Goal: Complete application form

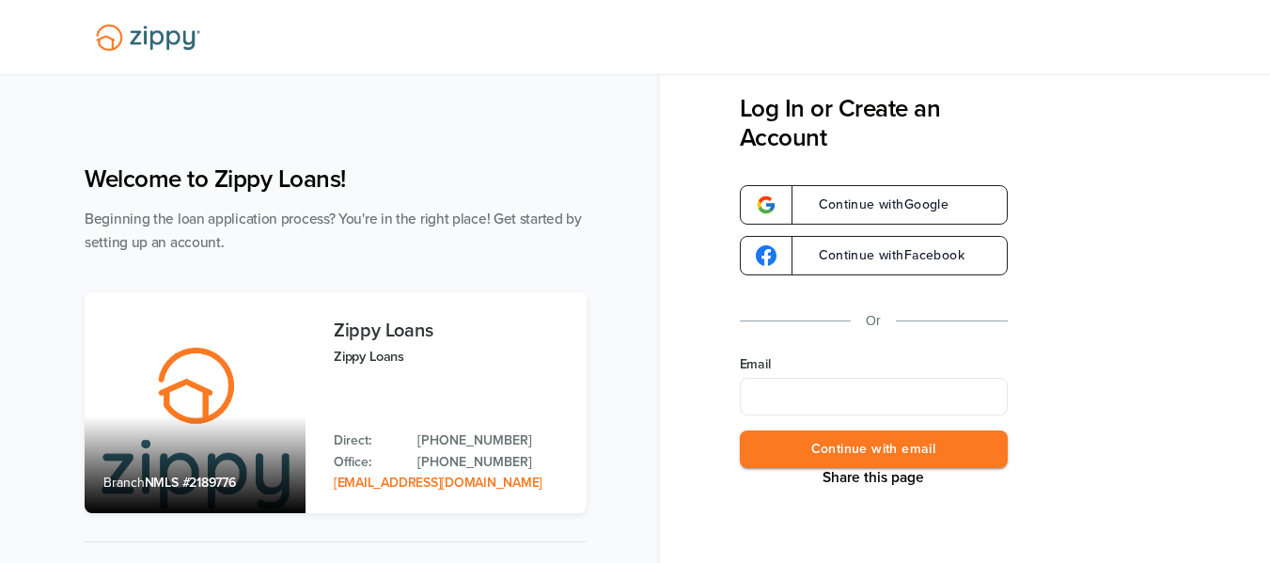
type input "**********"
click at [900, 453] on button "Continue with email" at bounding box center [874, 450] width 268 height 39
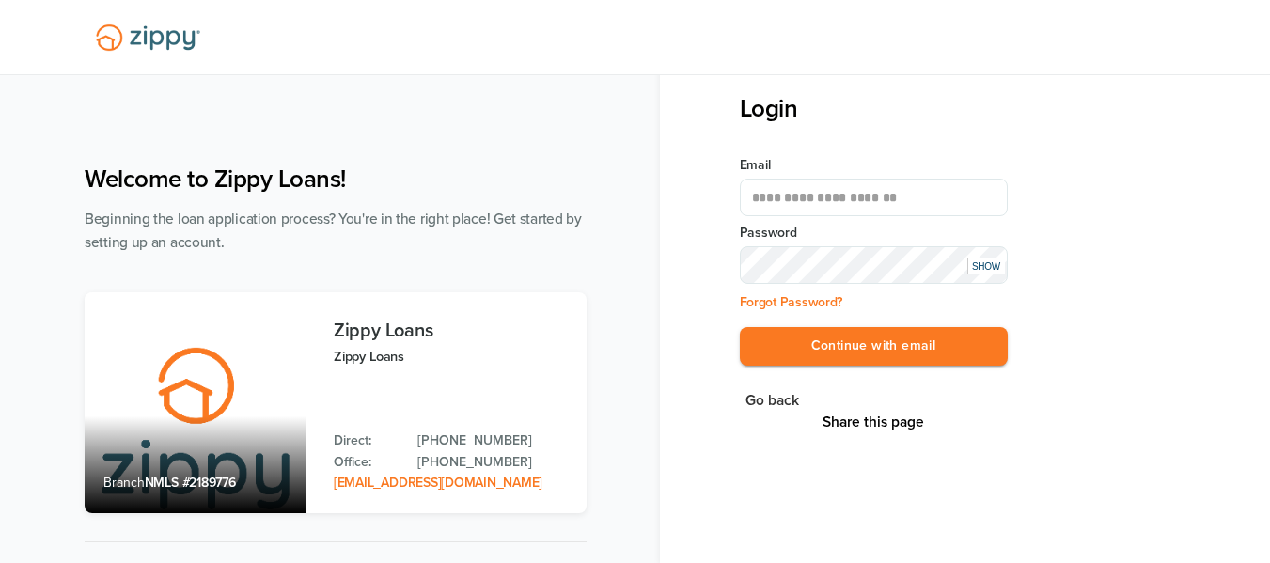
click at [995, 270] on div "SHOW" at bounding box center [986, 267] width 38 height 16
click at [925, 352] on button "Continue with email" at bounding box center [874, 346] width 268 height 39
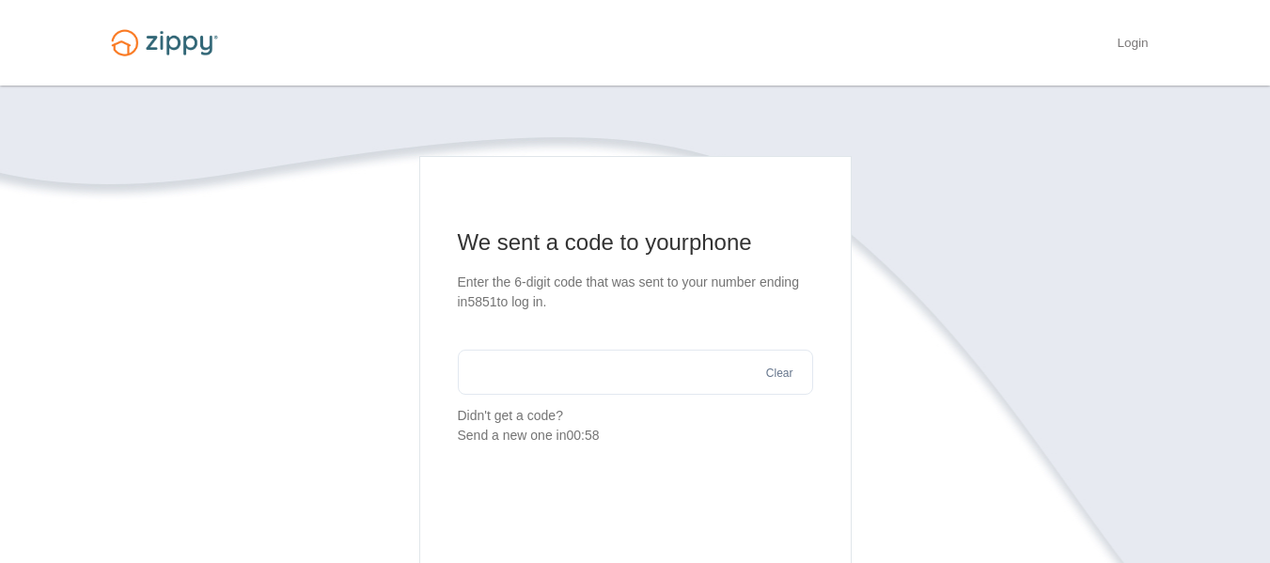
click at [609, 370] on input "text" at bounding box center [635, 372] width 355 height 45
type input "******"
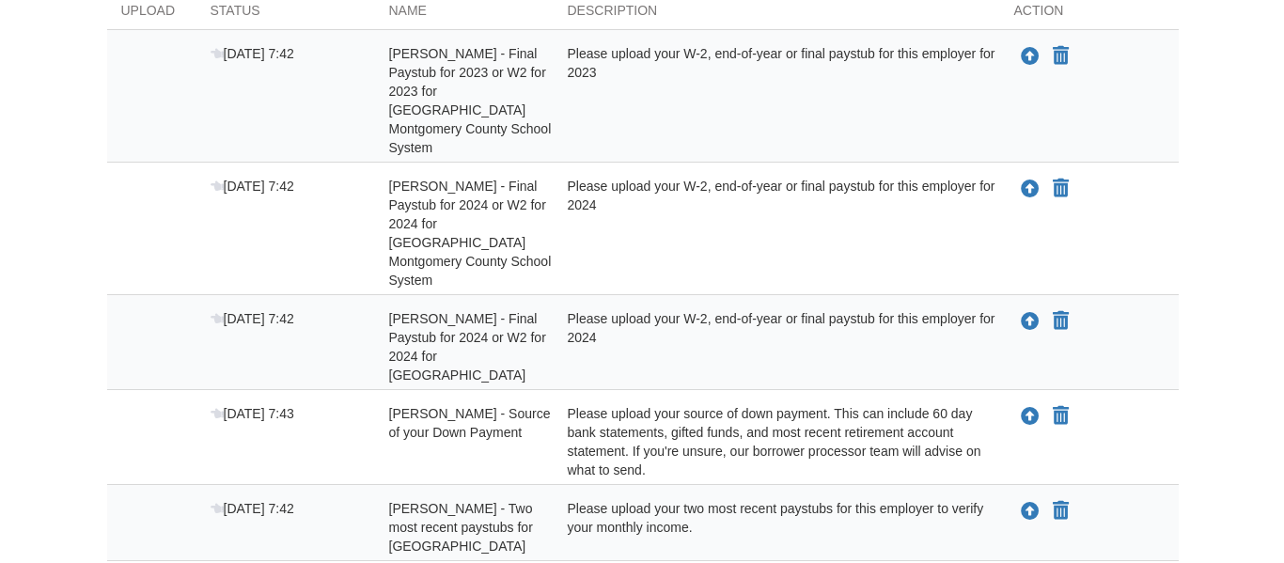
scroll to position [386, 0]
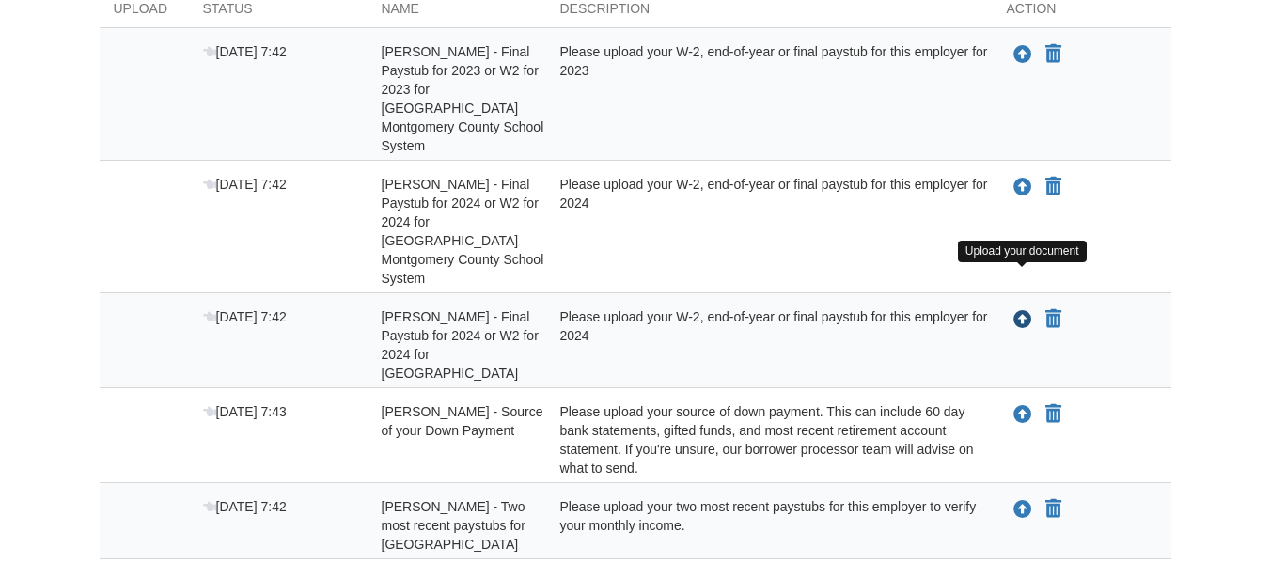
click at [1022, 311] on icon "Upload Ashley Dominy - Final Paystub for 2024 or W2 for 2024 for Robertson Coun…" at bounding box center [1022, 320] width 19 height 19
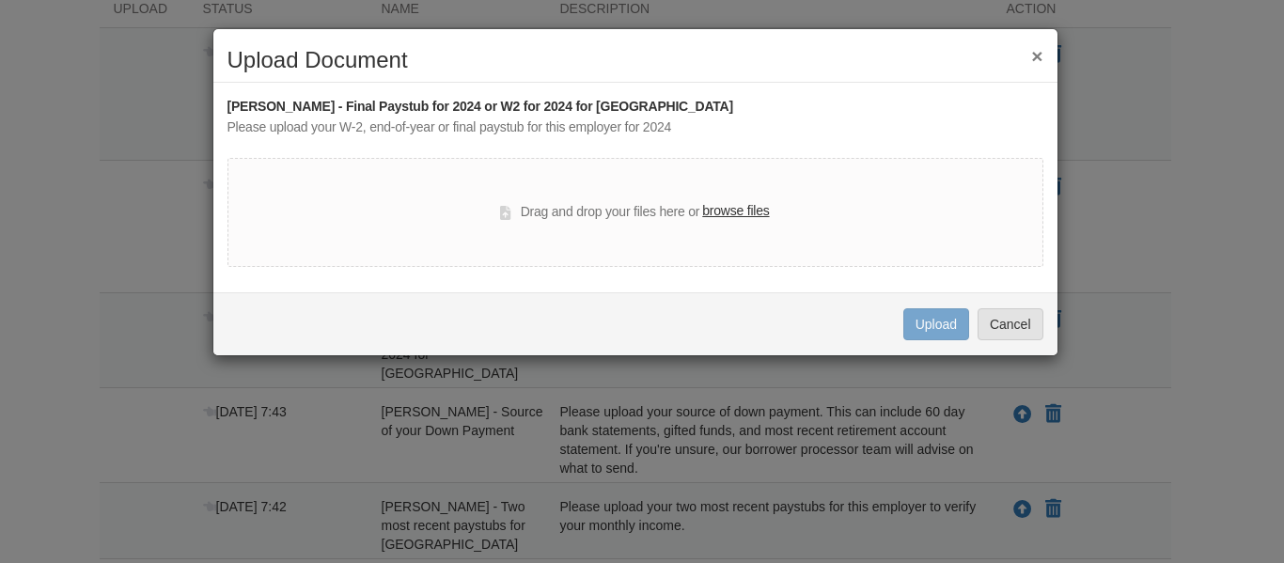
click at [740, 214] on label "browse files" at bounding box center [735, 211] width 67 height 21
click at [0, 0] on input "browse files" at bounding box center [0, 0] width 0 height 0
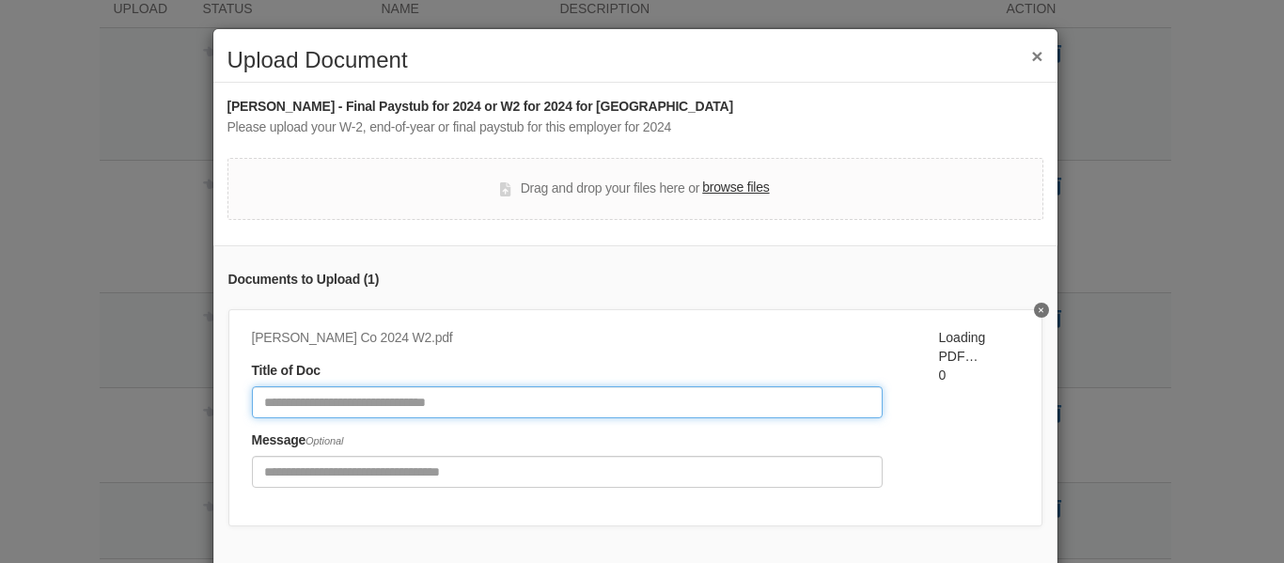
click at [656, 405] on input "Document Title" at bounding box center [567, 402] width 631 height 32
type input "**********"
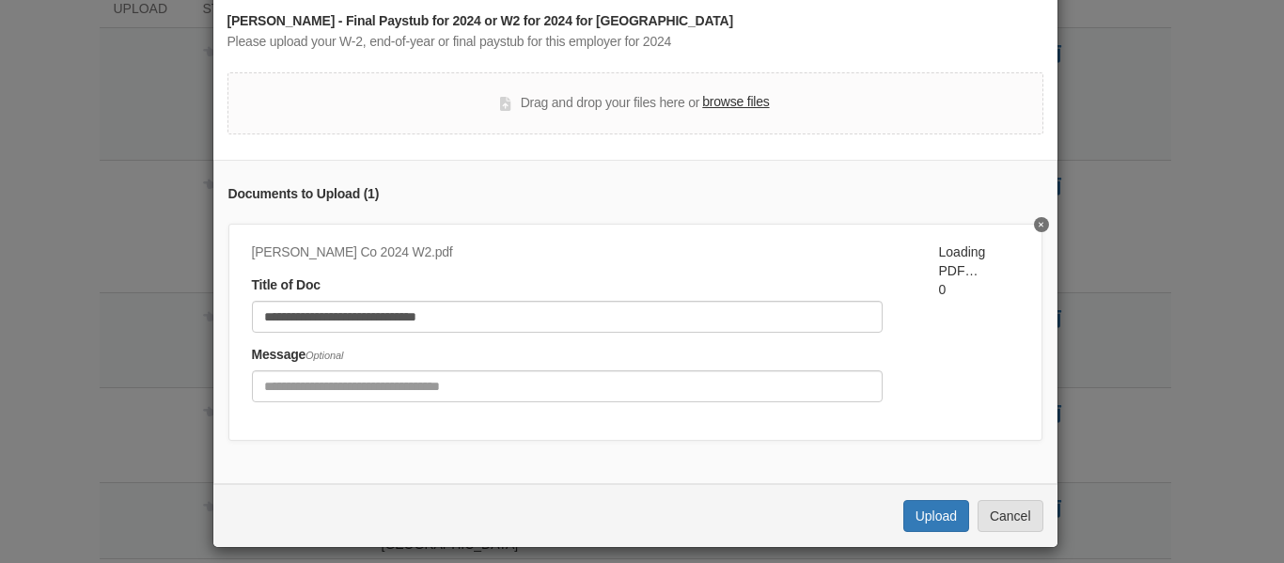
scroll to position [113, 0]
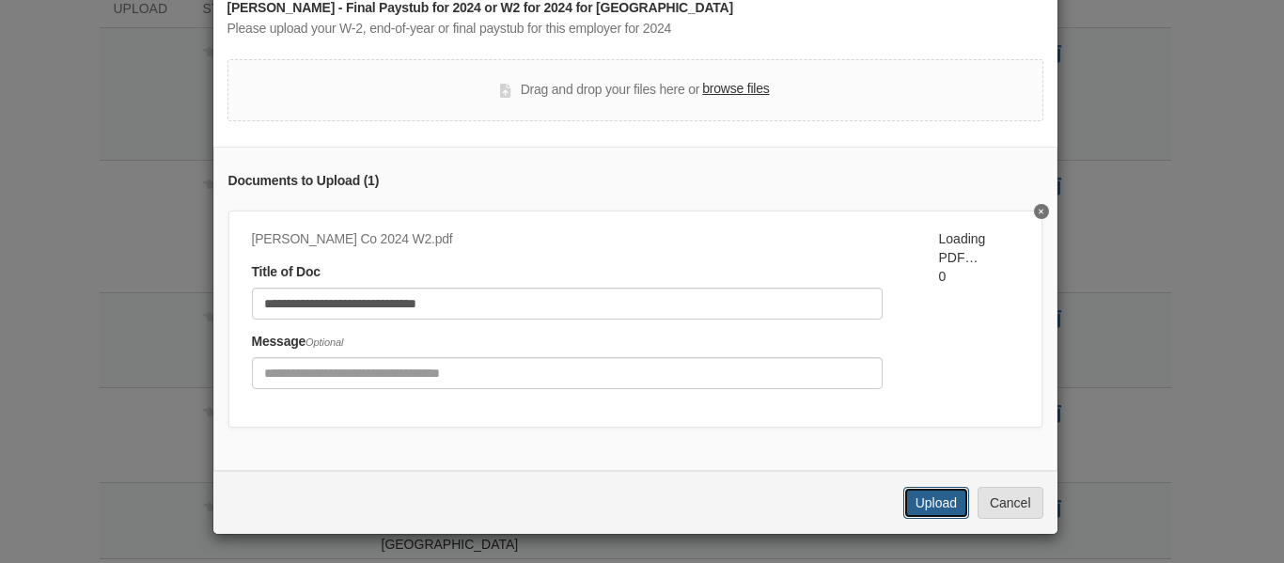
click at [921, 502] on button "Upload" at bounding box center [936, 503] width 66 height 32
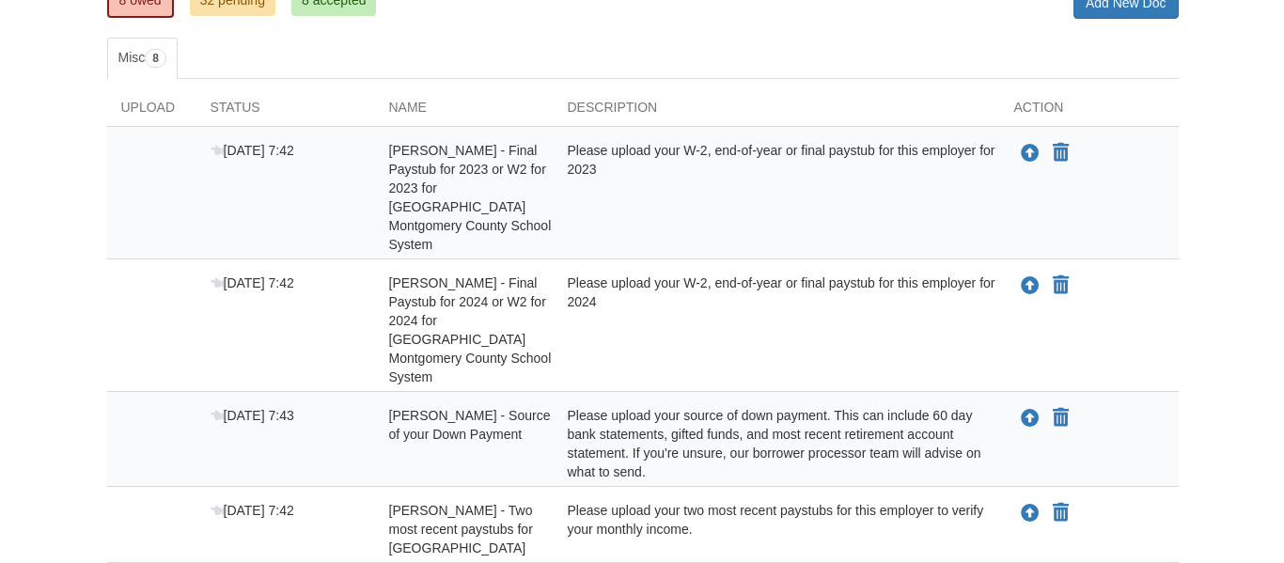
scroll to position [264, 0]
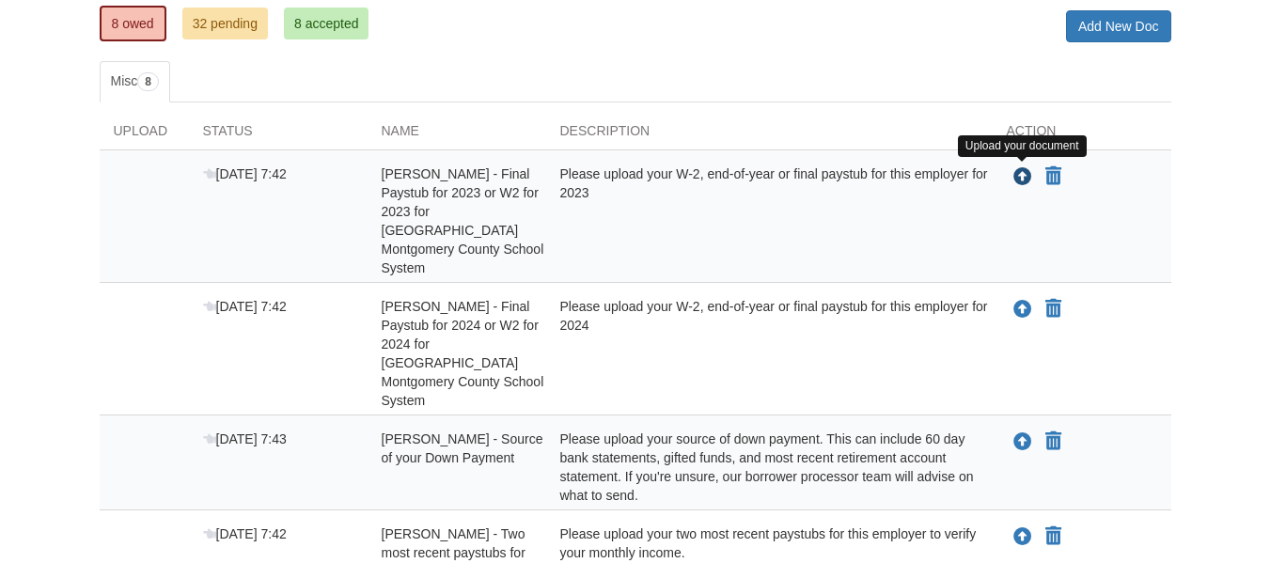
click at [1024, 179] on icon "Upload Ashley Dominy - Final Paystub for 2023 or W2 for 2023 for Clarksville Mo…" at bounding box center [1022, 177] width 19 height 19
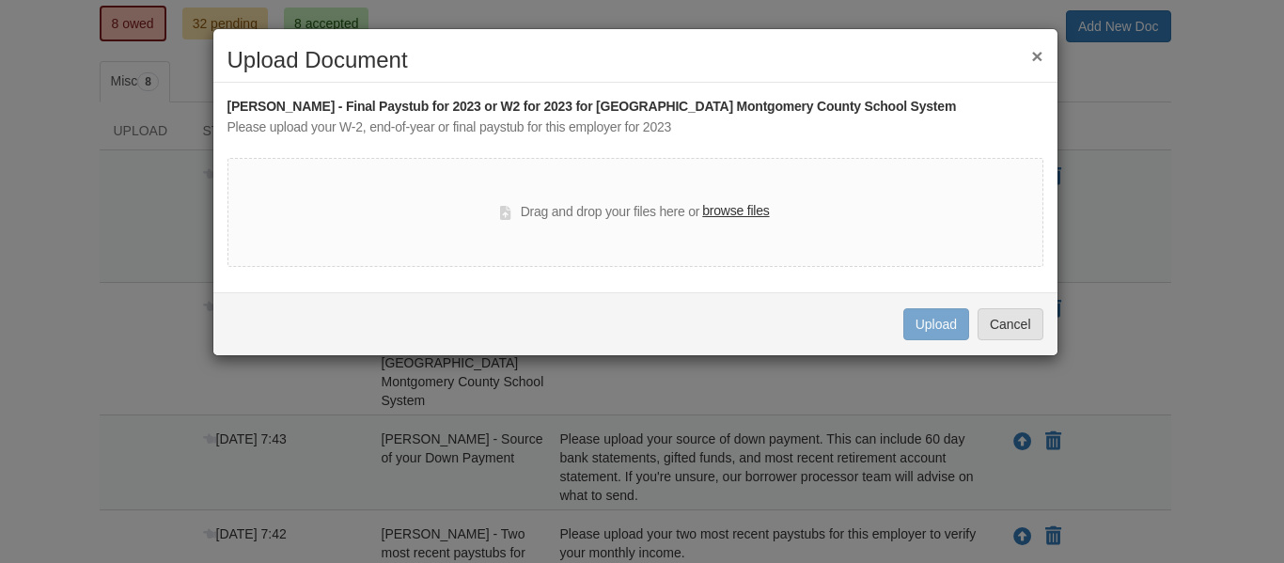
click at [747, 207] on label "browse files" at bounding box center [735, 211] width 67 height 21
click at [0, 0] on input "browse files" at bounding box center [0, 0] width 0 height 0
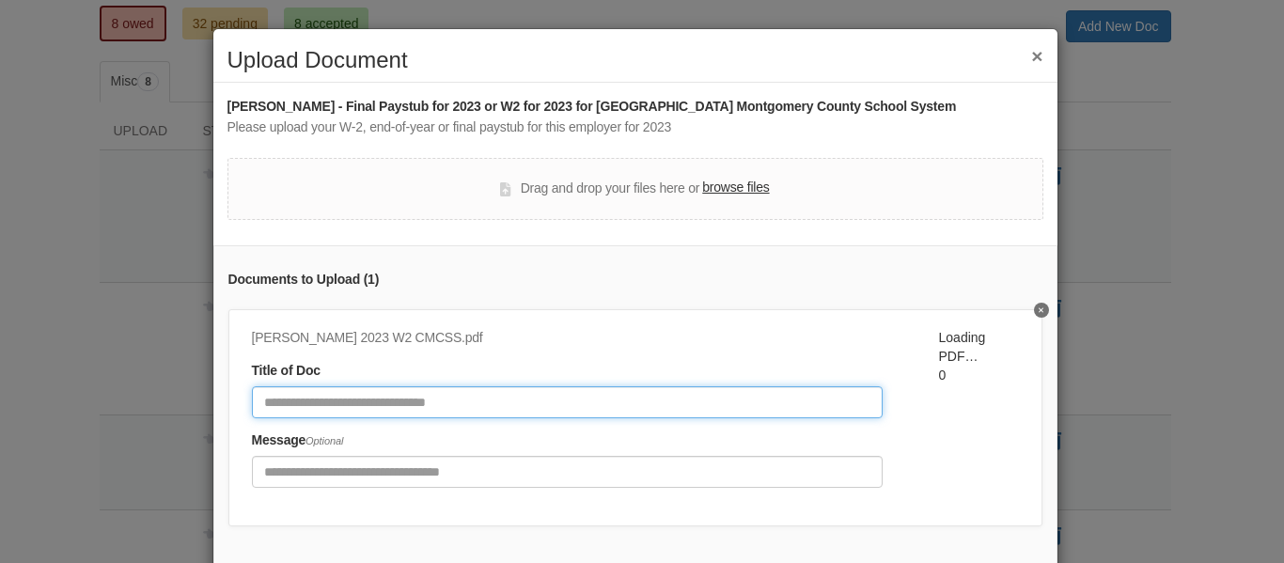
click at [716, 399] on input "Document Title" at bounding box center [567, 402] width 631 height 32
type input "**********"
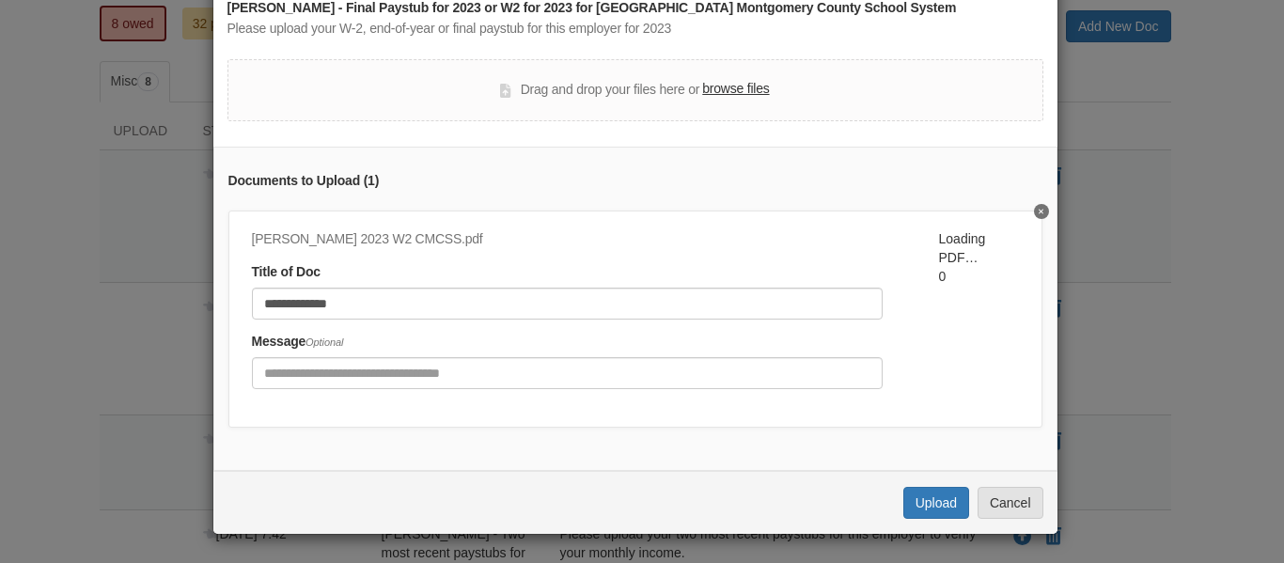
scroll to position [109, 0]
click at [946, 503] on button "Upload" at bounding box center [936, 503] width 66 height 32
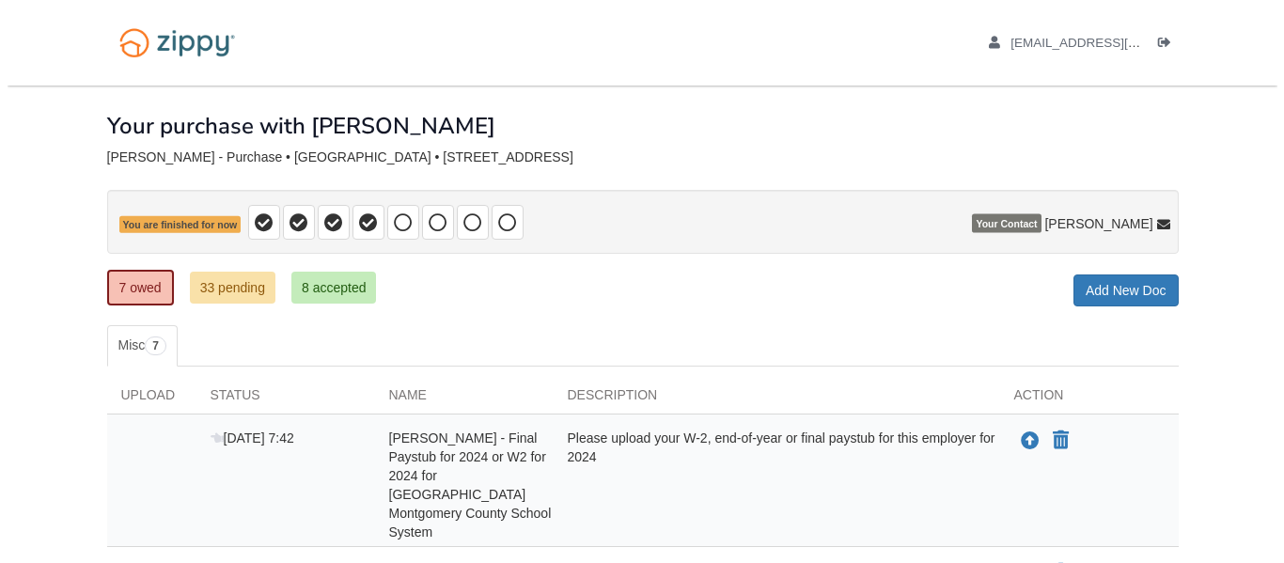
scroll to position [264, 0]
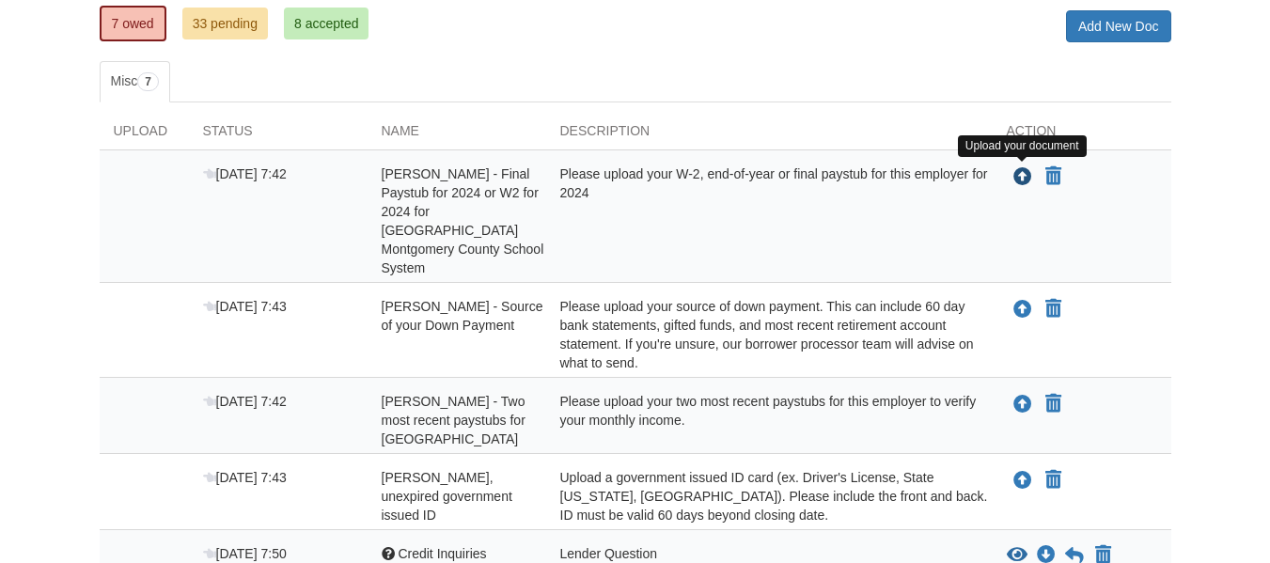
click at [1021, 174] on icon "Upload Ashley Dominy - Final Paystub for 2024 or W2 for 2024 for Clarksville Mo…" at bounding box center [1022, 177] width 19 height 19
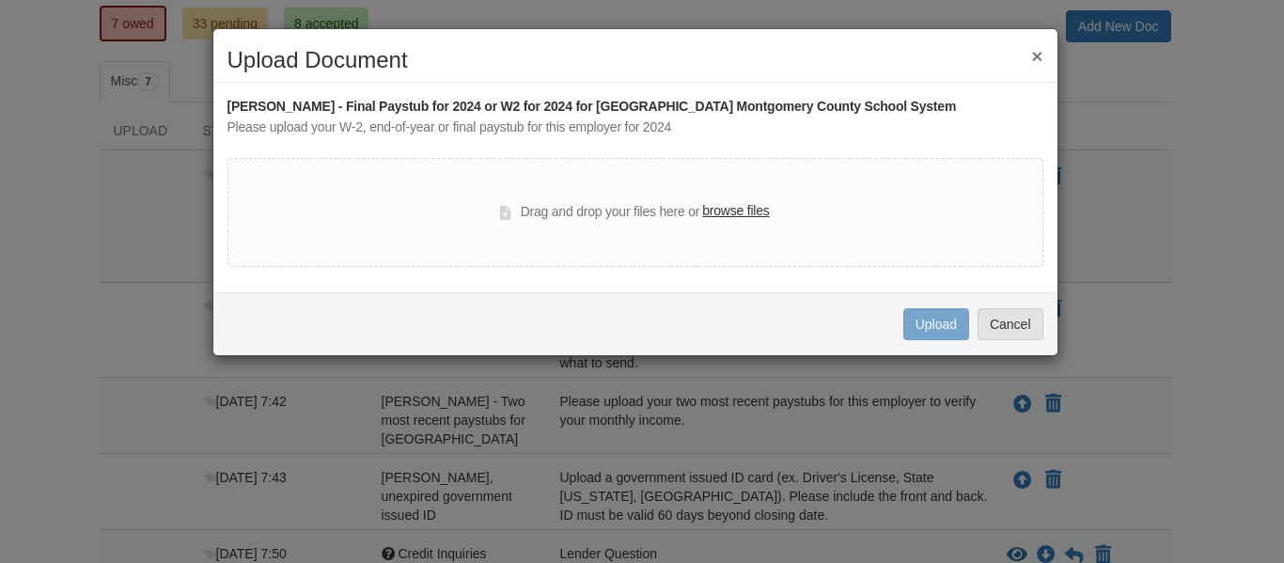
click at [730, 211] on label "browse files" at bounding box center [735, 211] width 67 height 21
click at [0, 0] on input "browse files" at bounding box center [0, 0] width 0 height 0
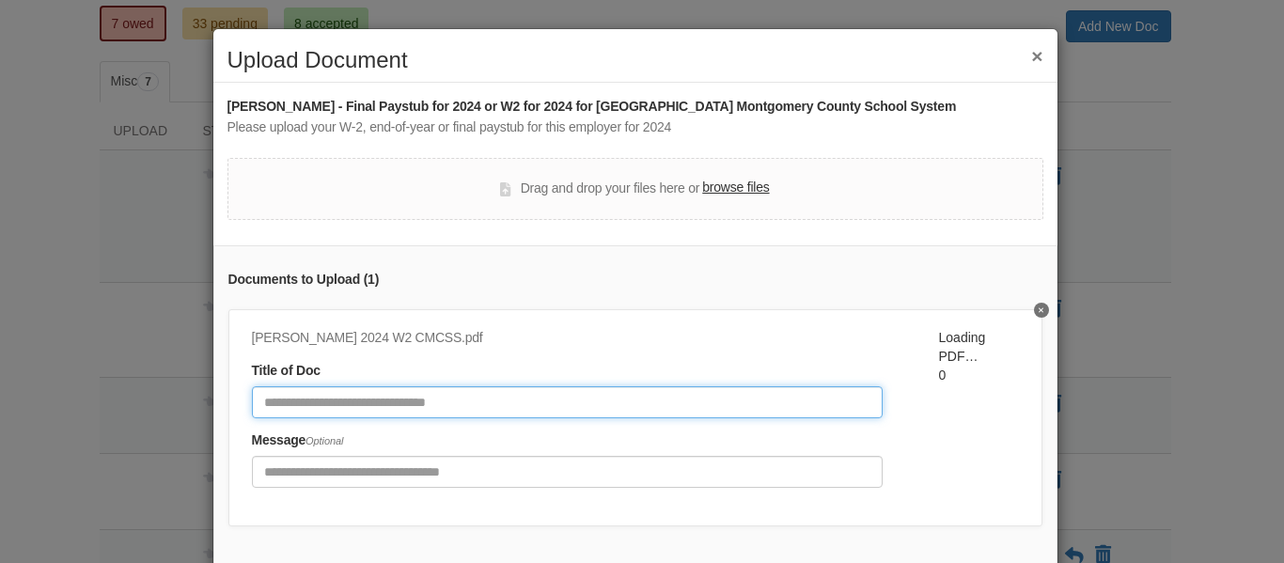
click at [701, 405] on input "Document Title" at bounding box center [567, 402] width 631 height 32
type input "**********"
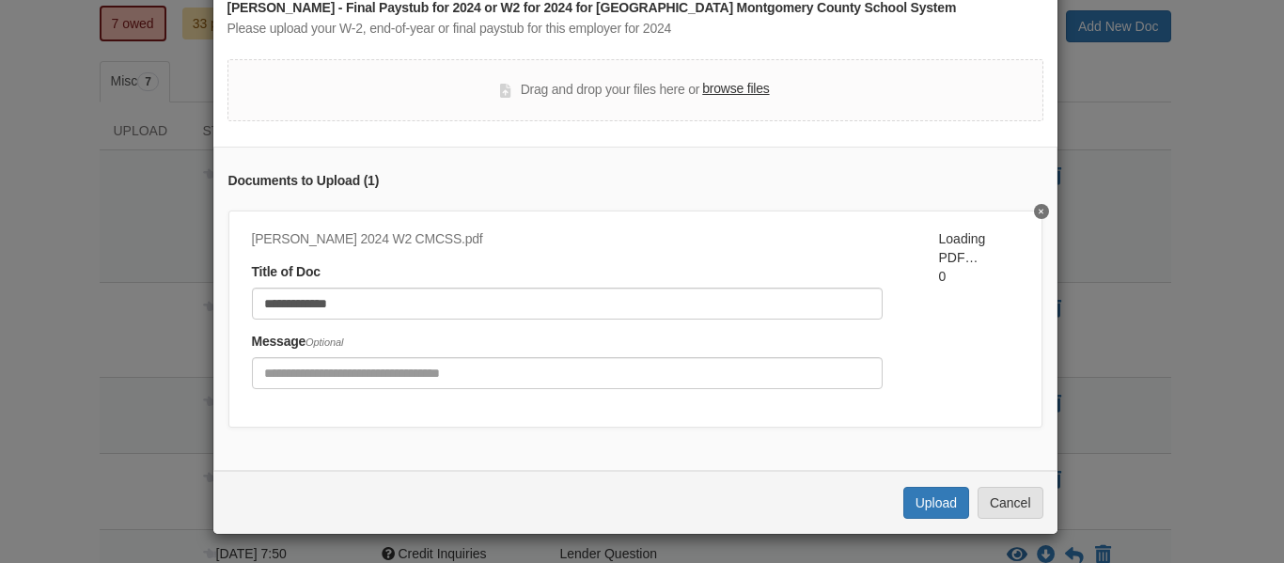
scroll to position [113, 0]
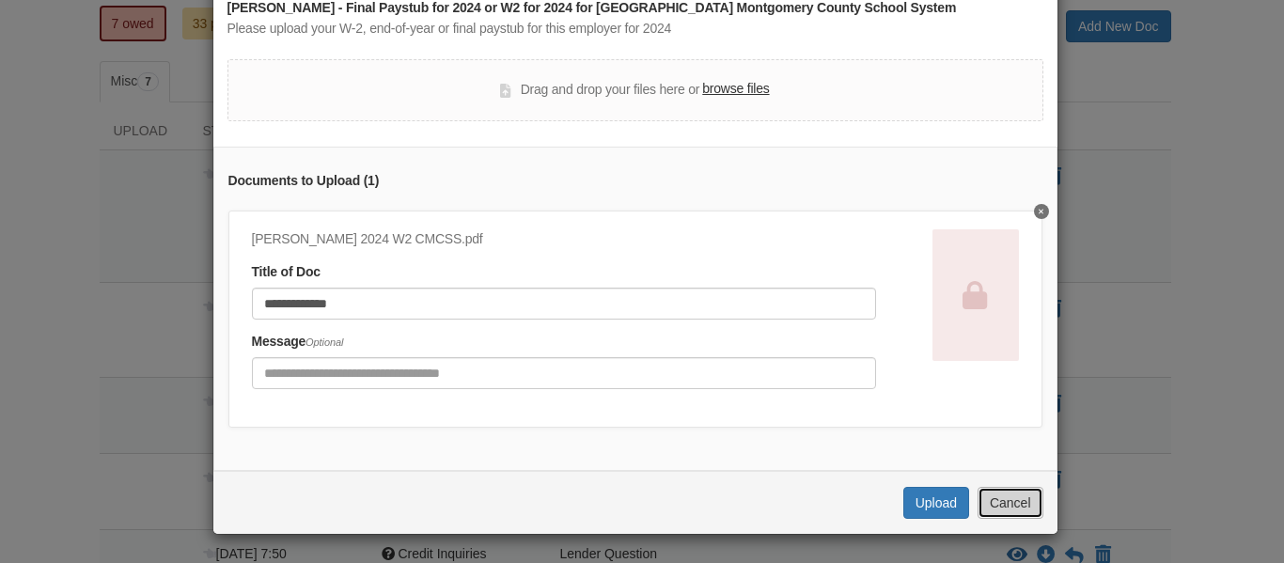
click at [1000, 503] on button "Cancel" at bounding box center [1011, 503] width 66 height 32
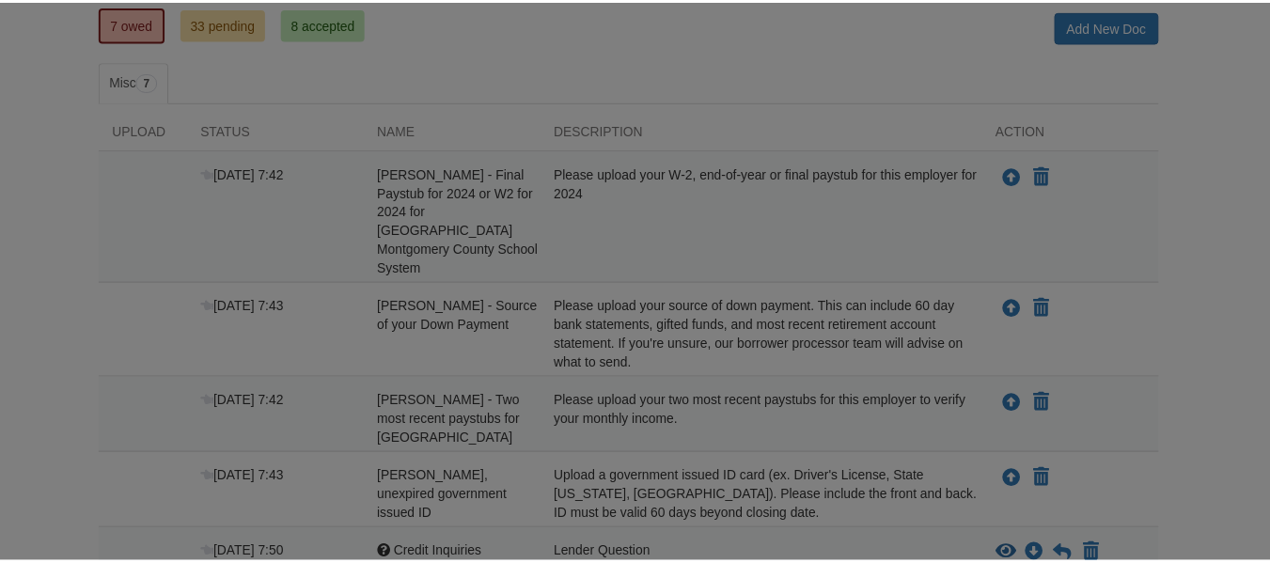
scroll to position [0, 0]
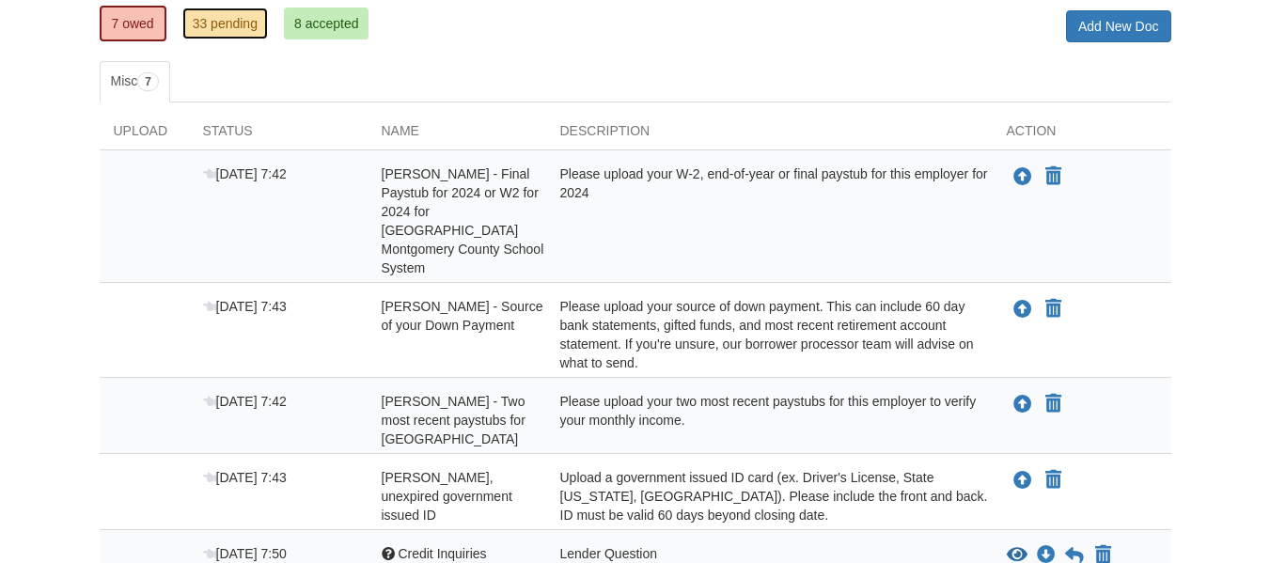
click at [235, 30] on link "33 pending" at bounding box center [225, 24] width 86 height 32
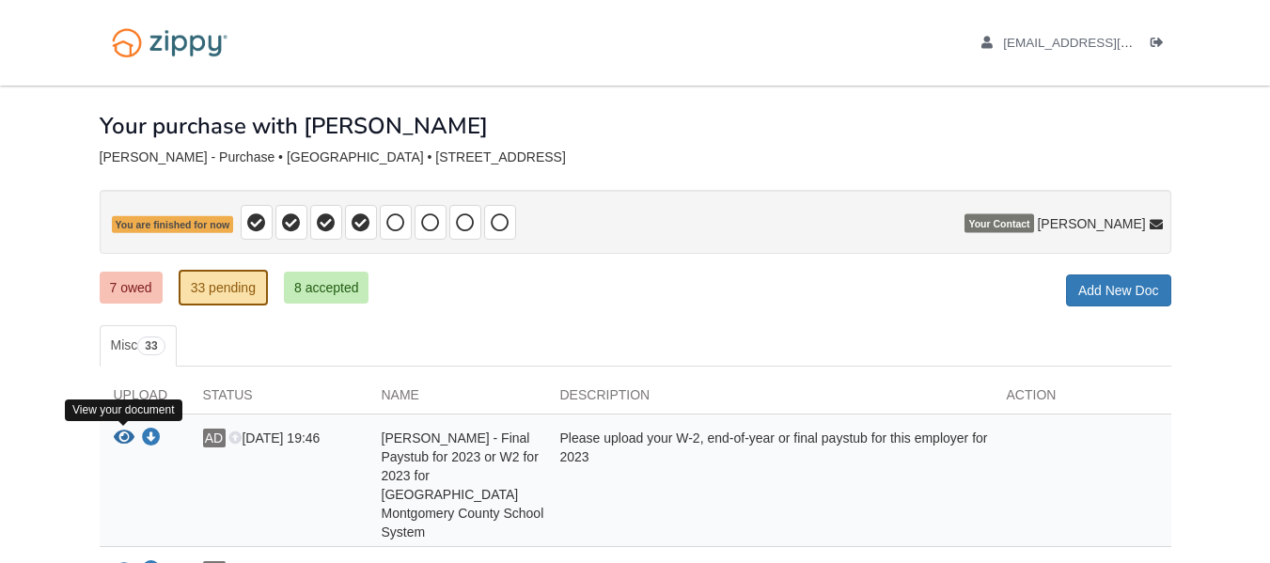
click at [114, 438] on icon "View Ashley Dominy - Final Paystub for 2023 or W2 for 2023 for Clarksville Mont…" at bounding box center [124, 438] width 21 height 19
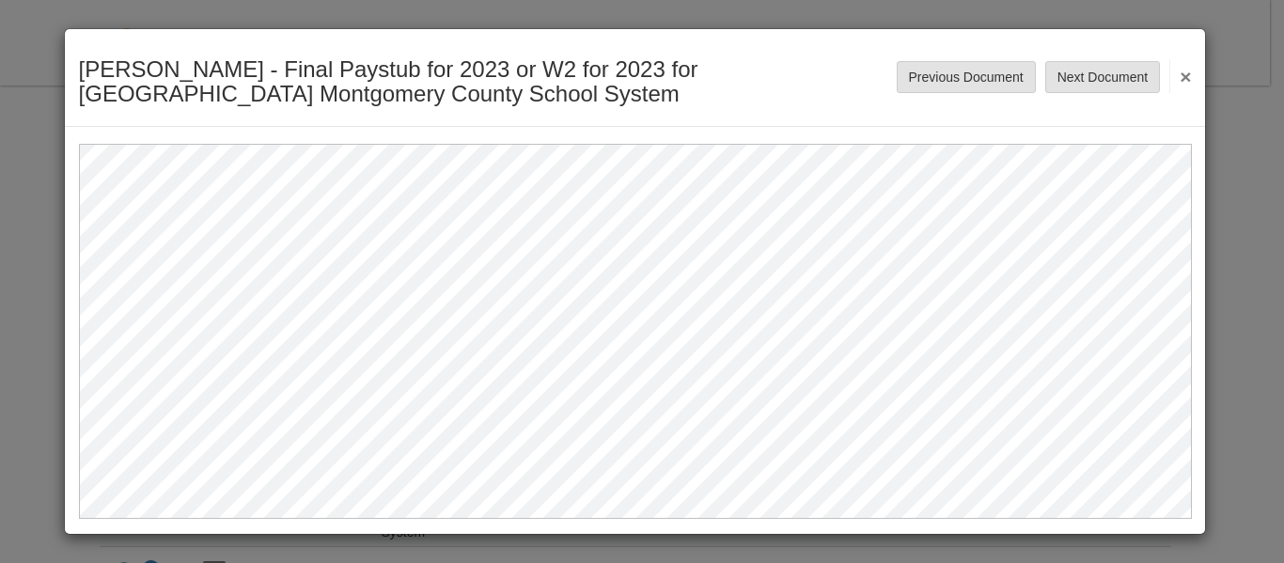
click at [1187, 76] on button "×" at bounding box center [1180, 76] width 22 height 34
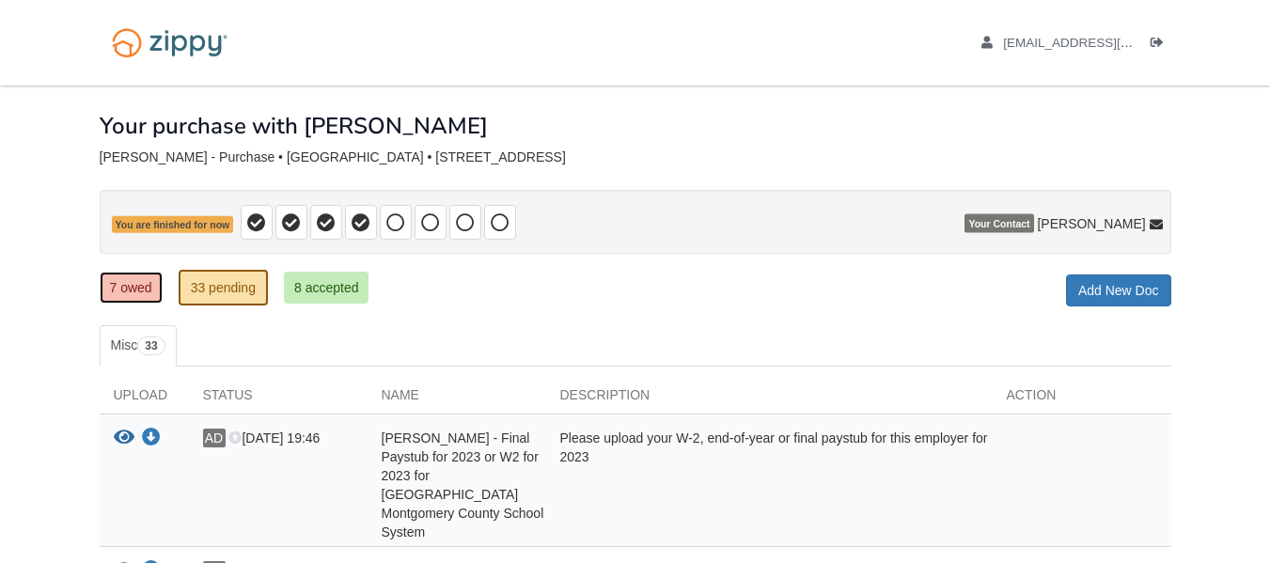
click at [127, 277] on link "7 owed" at bounding box center [131, 288] width 63 height 32
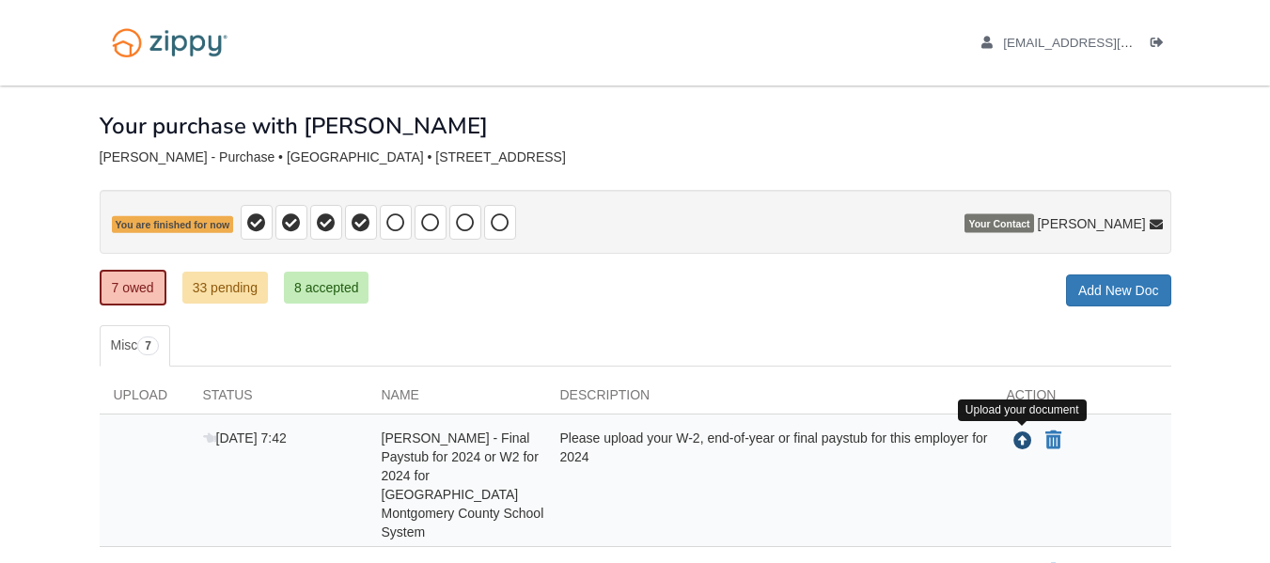
click at [1021, 447] on icon "Upload Ashley Dominy - Final Paystub for 2024 or W2 for 2024 for Clarksville Mo…" at bounding box center [1022, 441] width 19 height 19
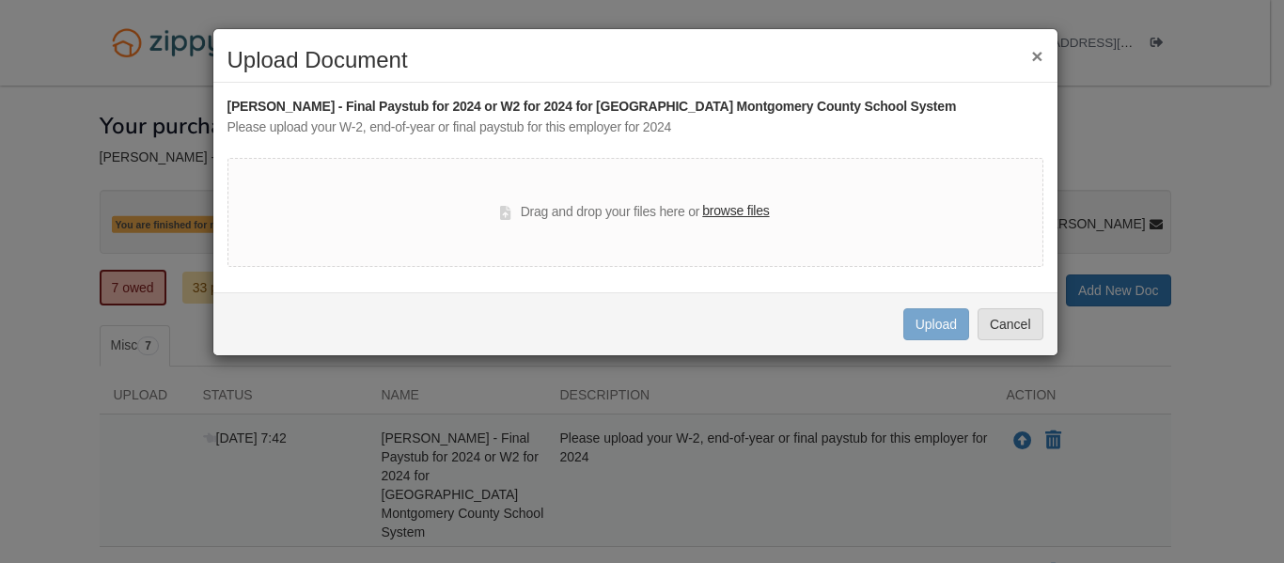
click at [746, 213] on label "browse files" at bounding box center [735, 211] width 67 height 21
click at [0, 0] on input "browse files" at bounding box center [0, 0] width 0 height 0
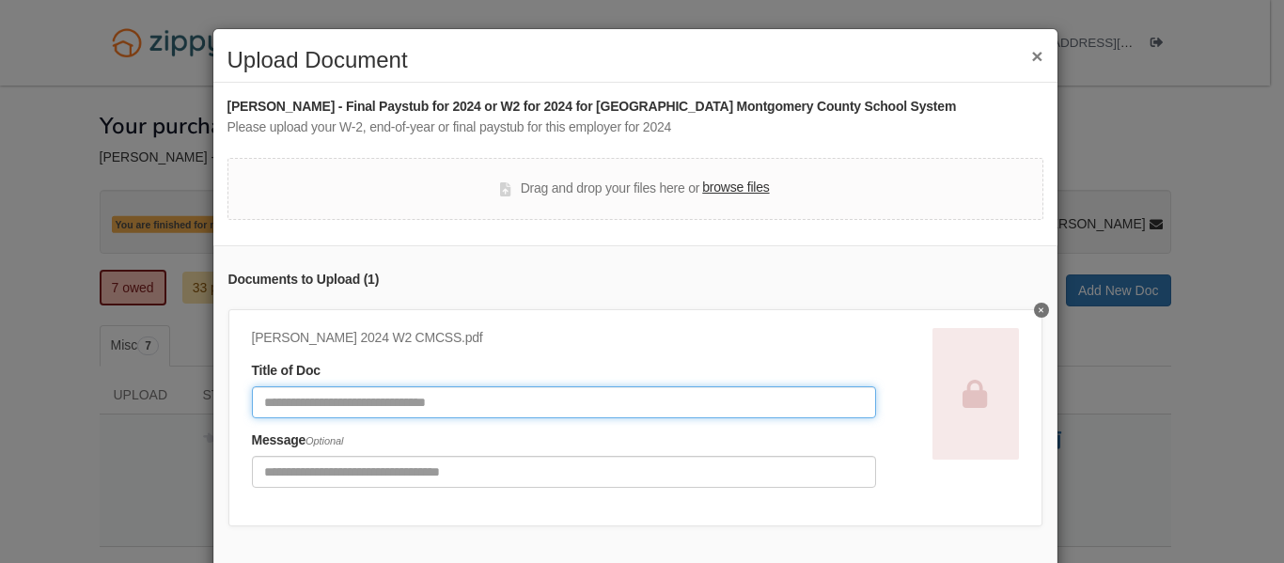
click at [722, 399] on input "Document Title" at bounding box center [564, 402] width 624 height 32
type input "**********"
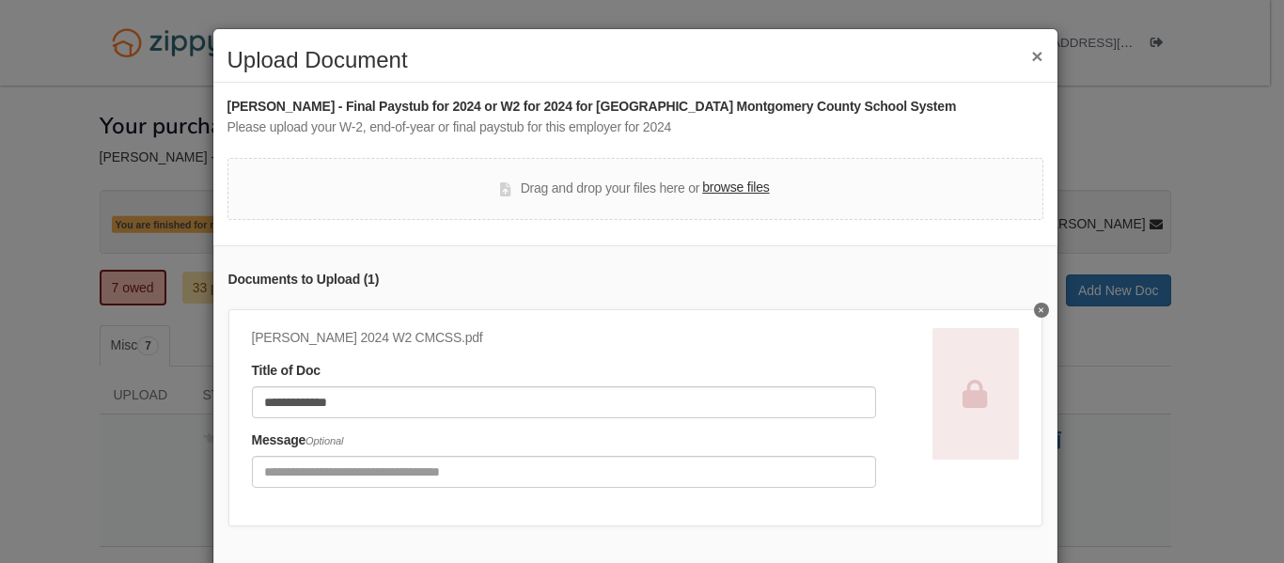
click at [1034, 307] on button "Delete 2024 W2 CMCSS" at bounding box center [1041, 310] width 15 height 15
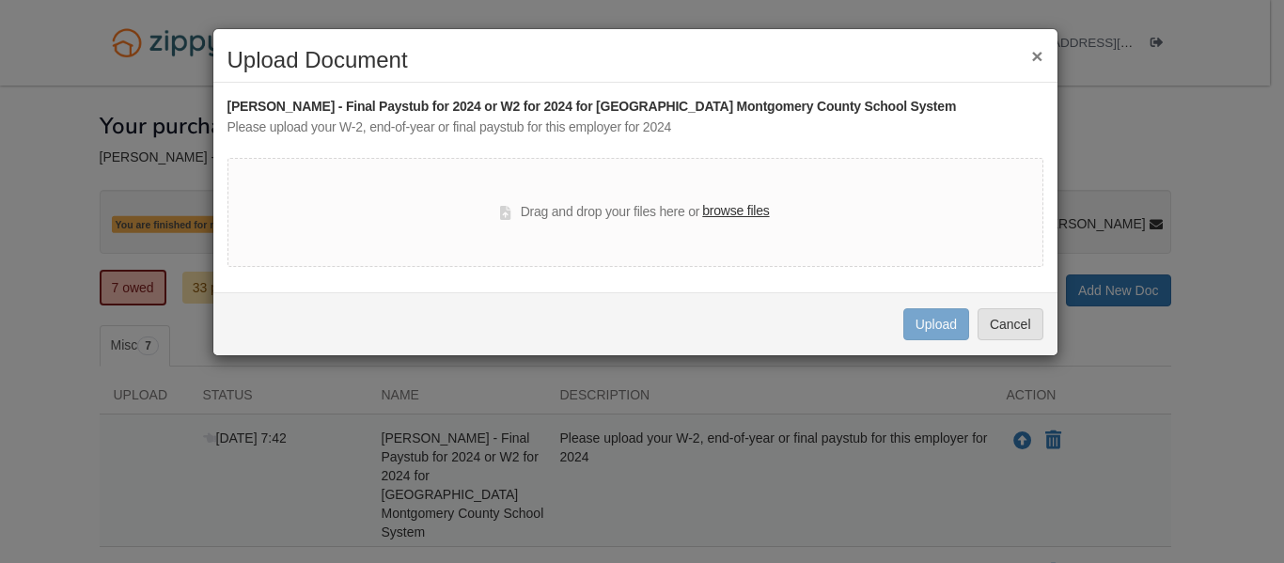
click at [1034, 57] on button "×" at bounding box center [1036, 56] width 11 height 20
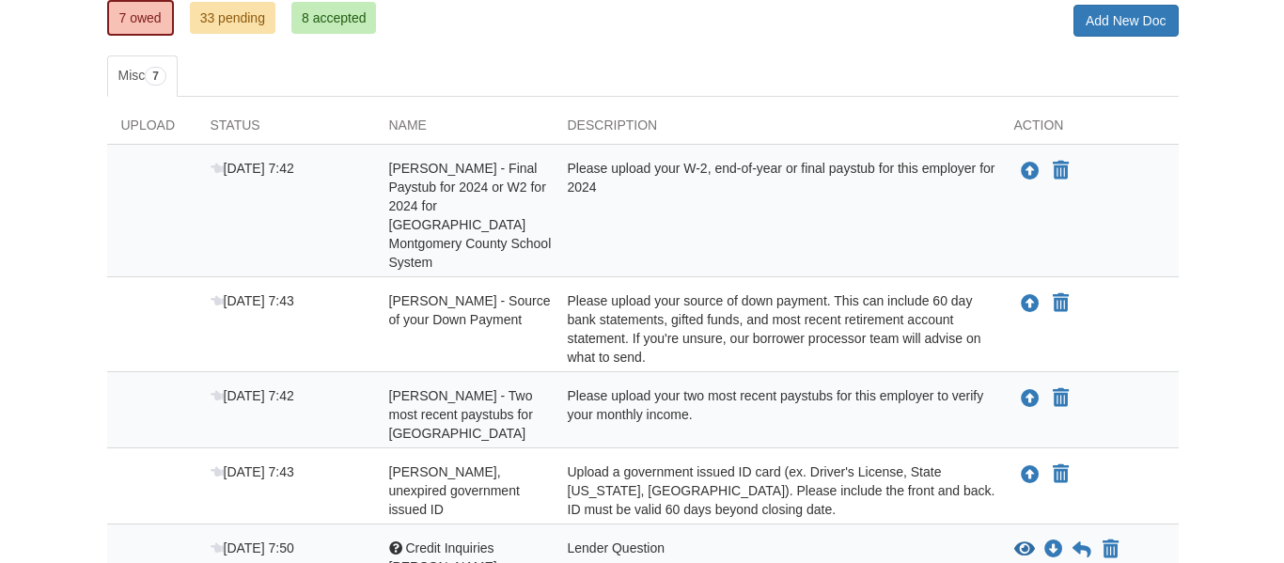
scroll to position [274, 0]
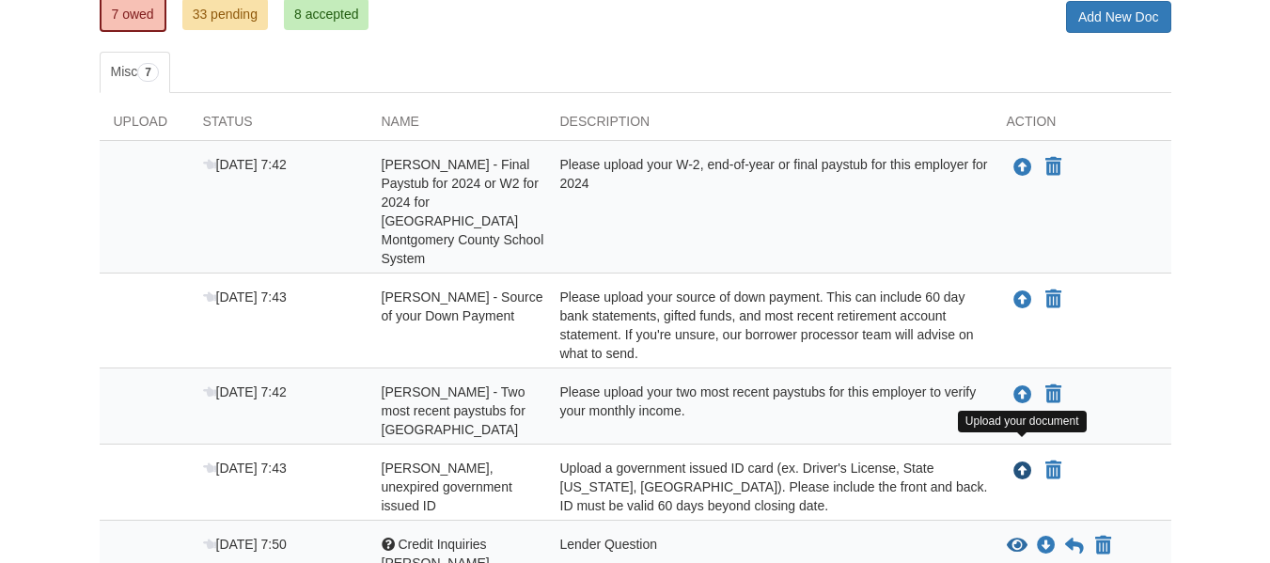
click at [1018, 463] on icon "Upload Ashley Dominy - Valid, unexpired government issued ID" at bounding box center [1022, 472] width 19 height 19
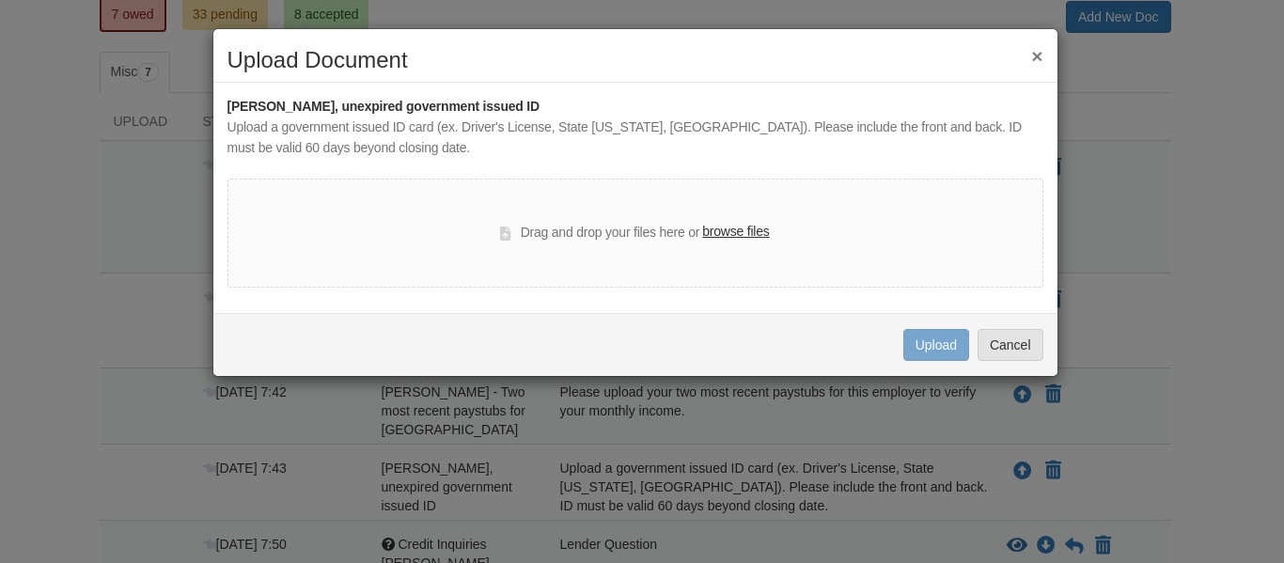
click at [757, 233] on label "browse files" at bounding box center [735, 232] width 67 height 21
click at [0, 0] on input "browse files" at bounding box center [0, 0] width 0 height 0
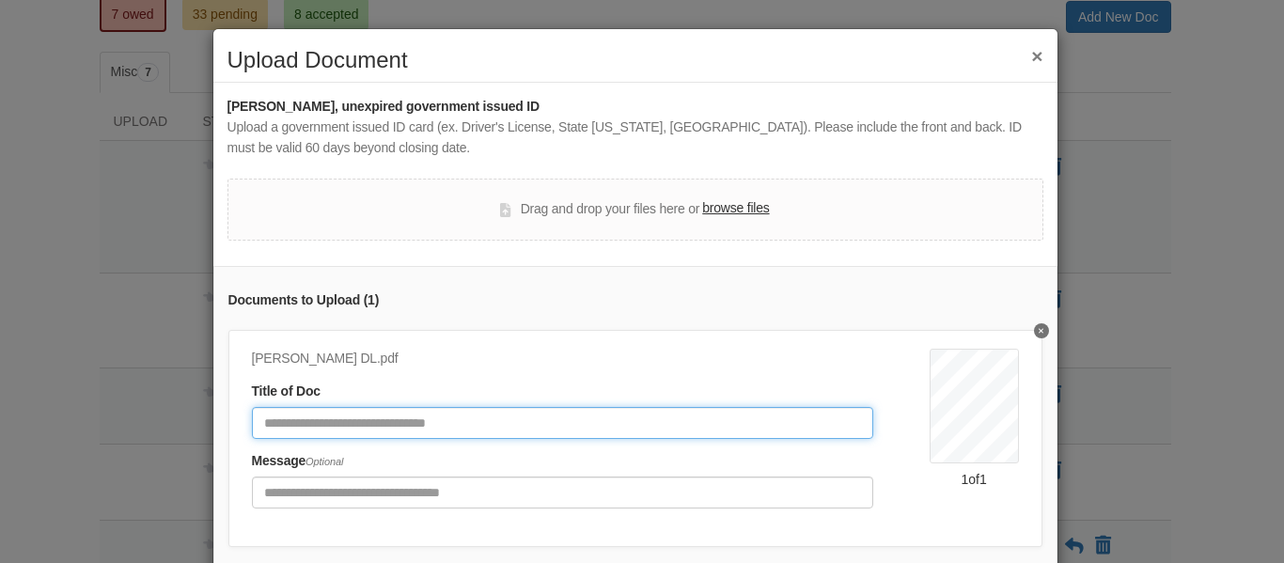
click at [372, 420] on input "Document Title" at bounding box center [562, 423] width 621 height 32
type input "**********"
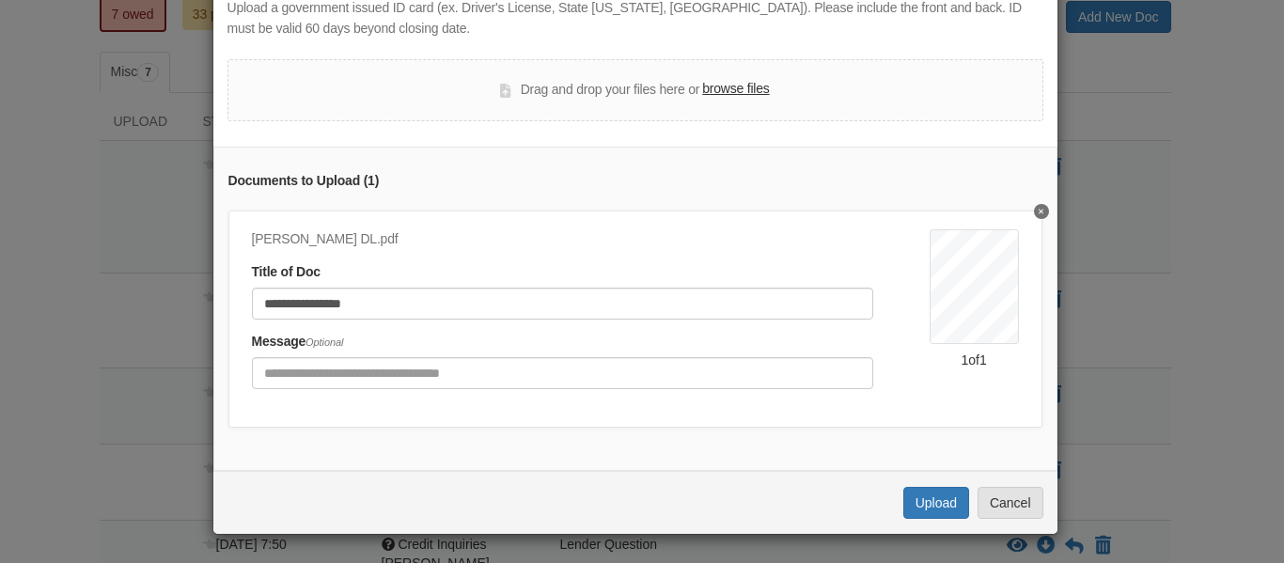
scroll to position [133, 0]
click at [918, 494] on button "Upload" at bounding box center [936, 503] width 66 height 32
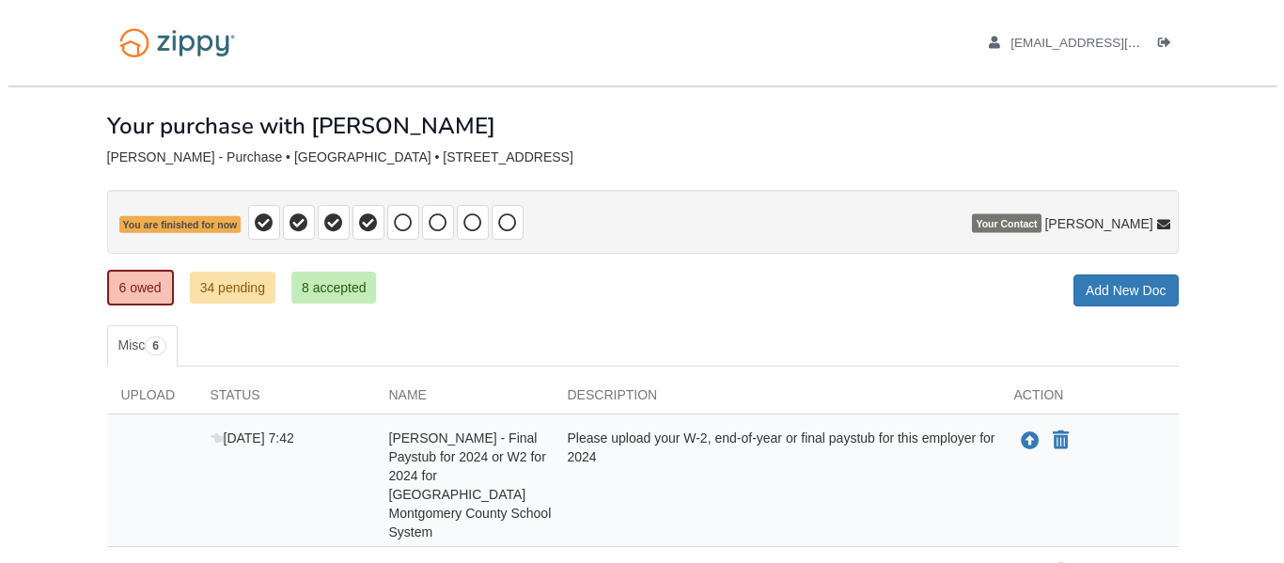
scroll to position [263, 0]
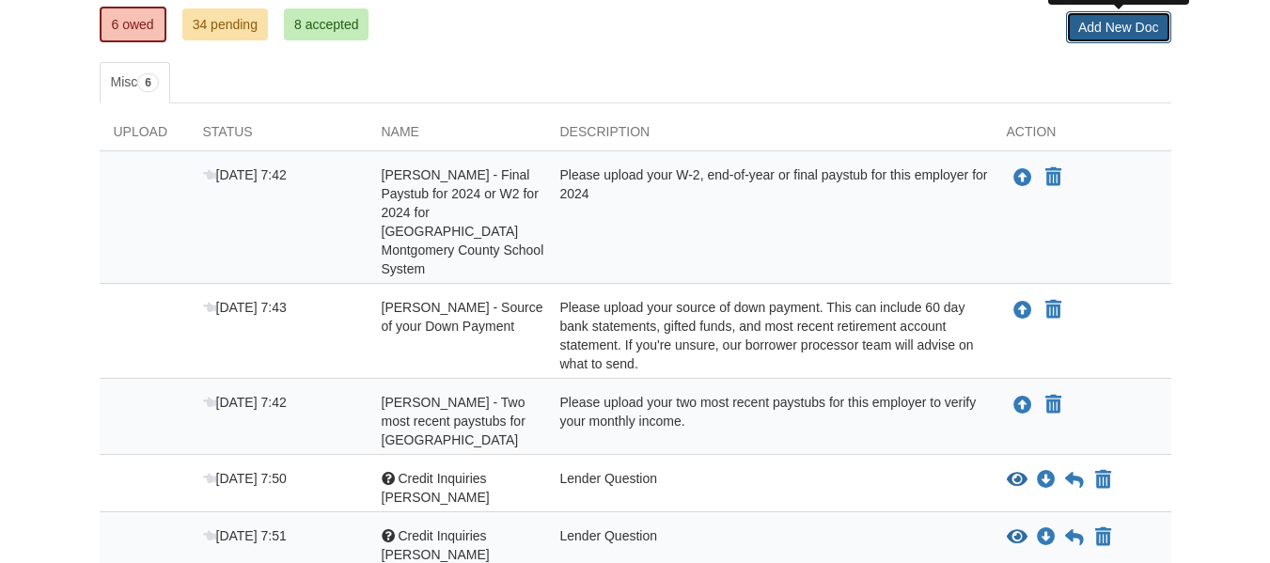
click at [1114, 32] on link "Add New Doc" at bounding box center [1118, 27] width 105 height 32
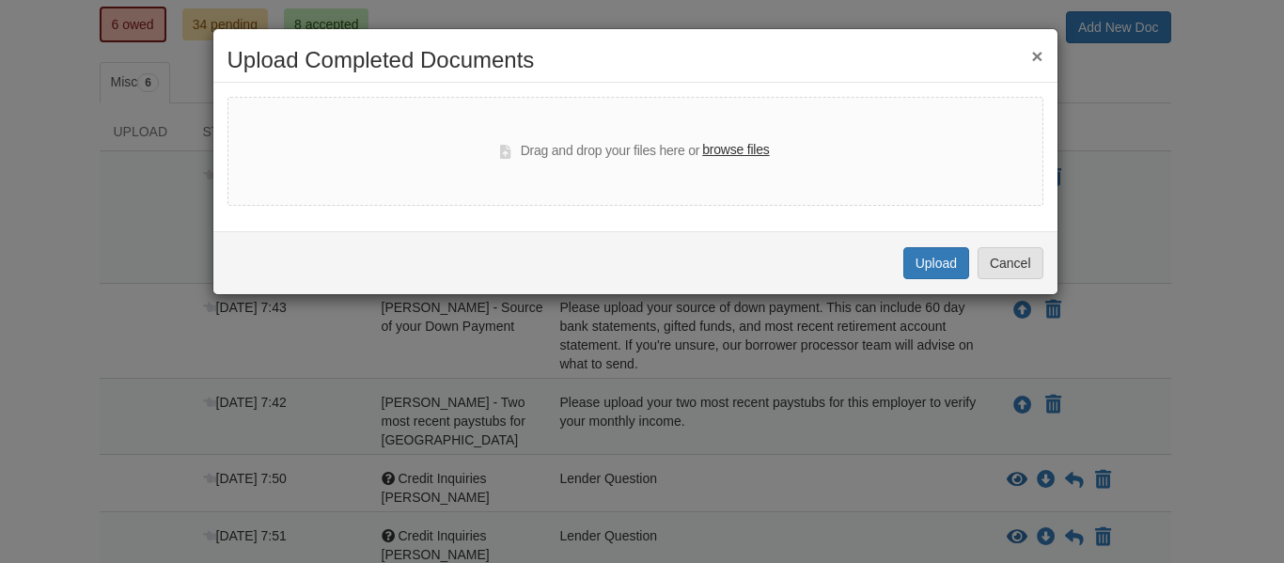
click at [760, 149] on label "browse files" at bounding box center [735, 150] width 67 height 21
click at [0, 0] on input "browse files" at bounding box center [0, 0] width 0 height 0
select select "****"
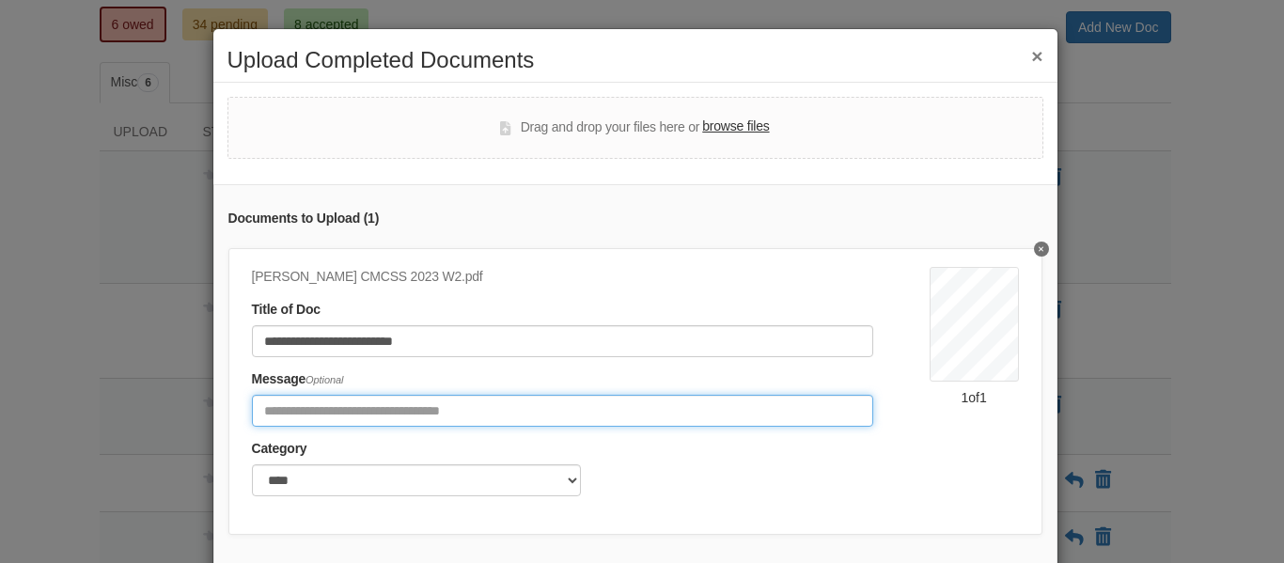
click at [475, 410] on input "Include any comments on this document" at bounding box center [562, 411] width 621 height 32
type input "**********"
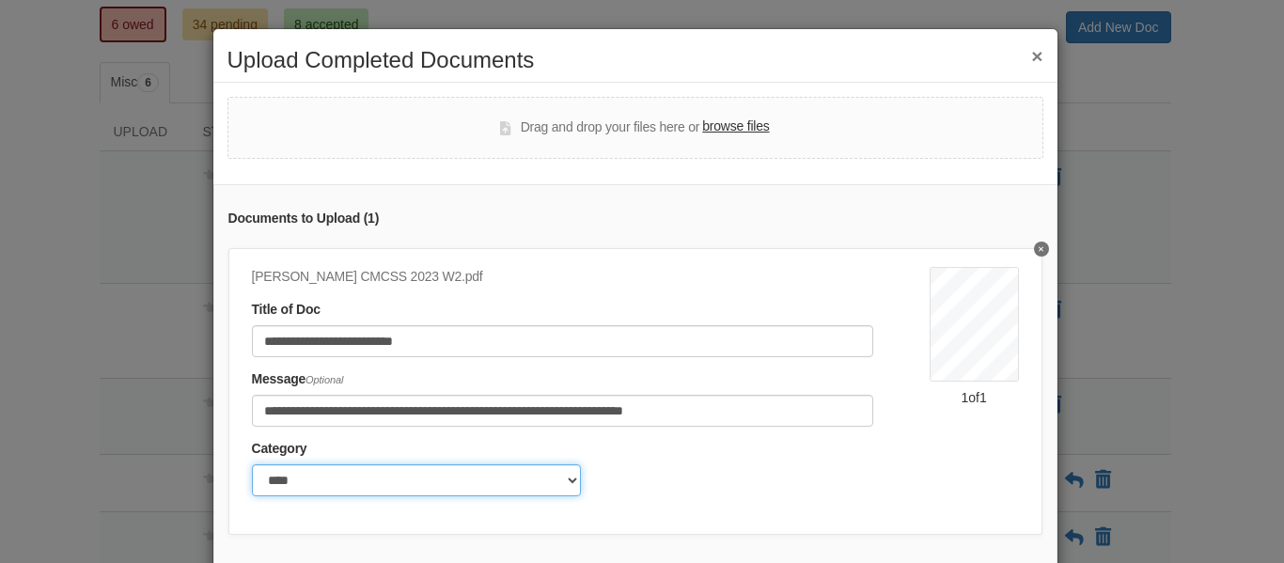
click at [447, 494] on select "******* ****" at bounding box center [416, 480] width 329 height 32
click at [252, 464] on select "******* ****" at bounding box center [416, 480] width 329 height 32
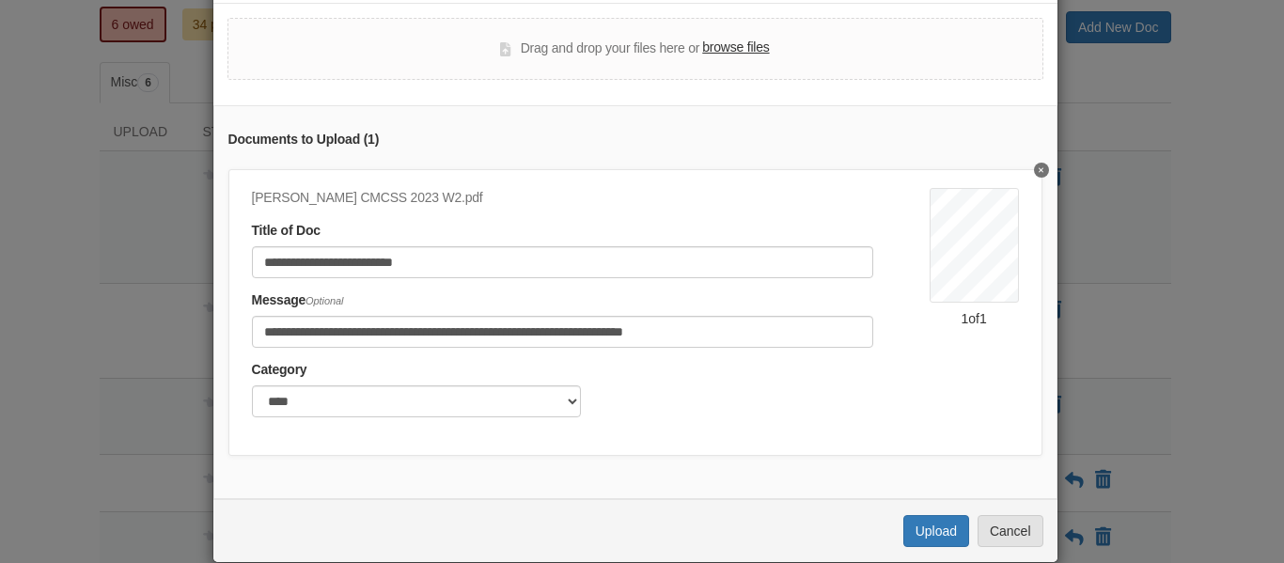
scroll to position [121, 0]
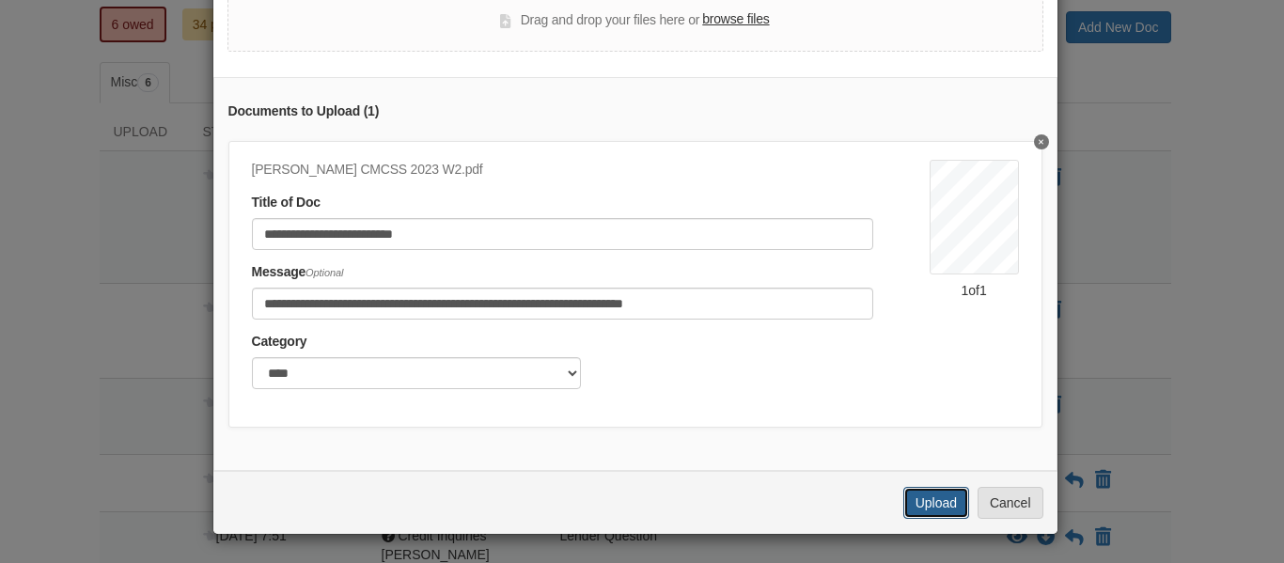
click at [936, 498] on button "Upload" at bounding box center [936, 503] width 66 height 32
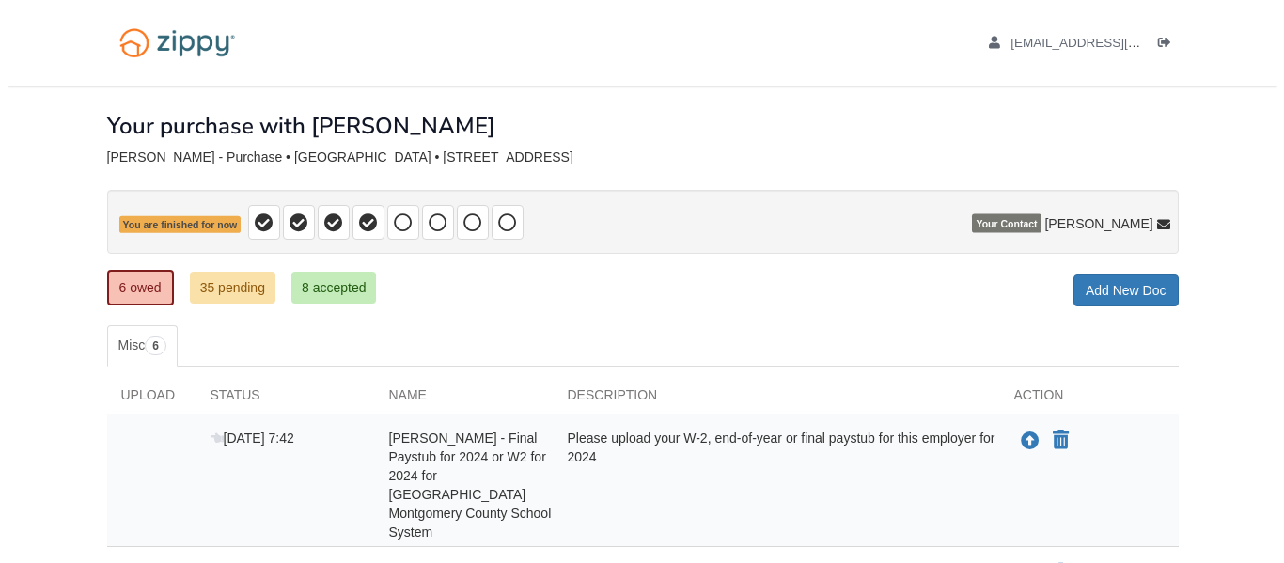
scroll to position [263, 0]
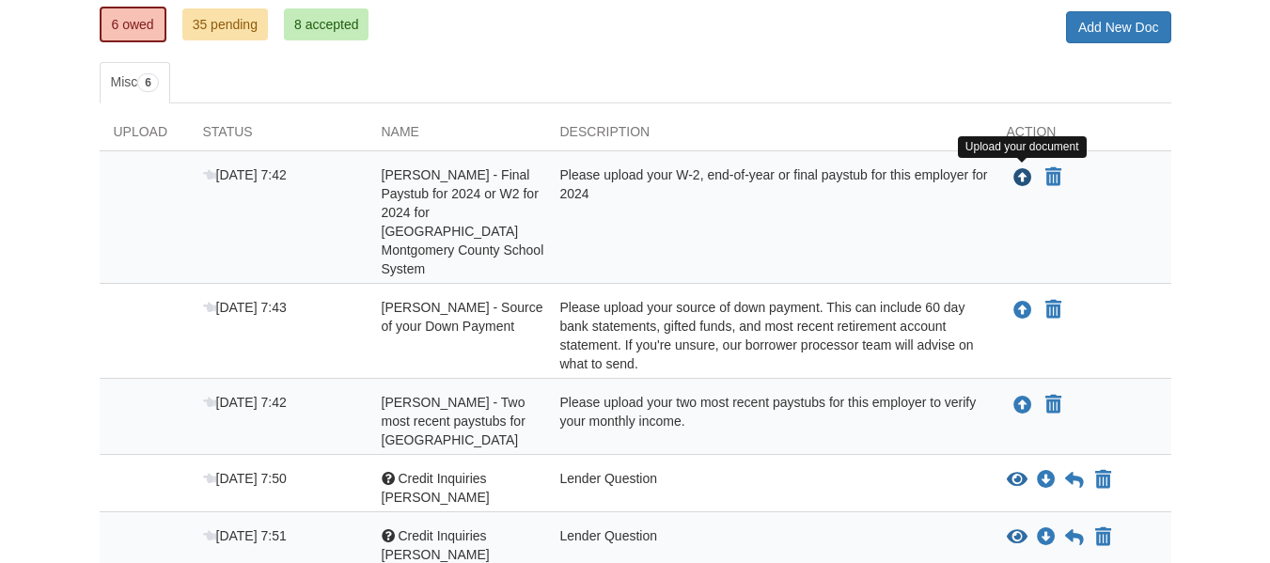
click at [1019, 174] on icon "Upload Ashley Dominy - Final Paystub for 2024 or W2 for 2024 for Clarksville Mo…" at bounding box center [1022, 178] width 19 height 19
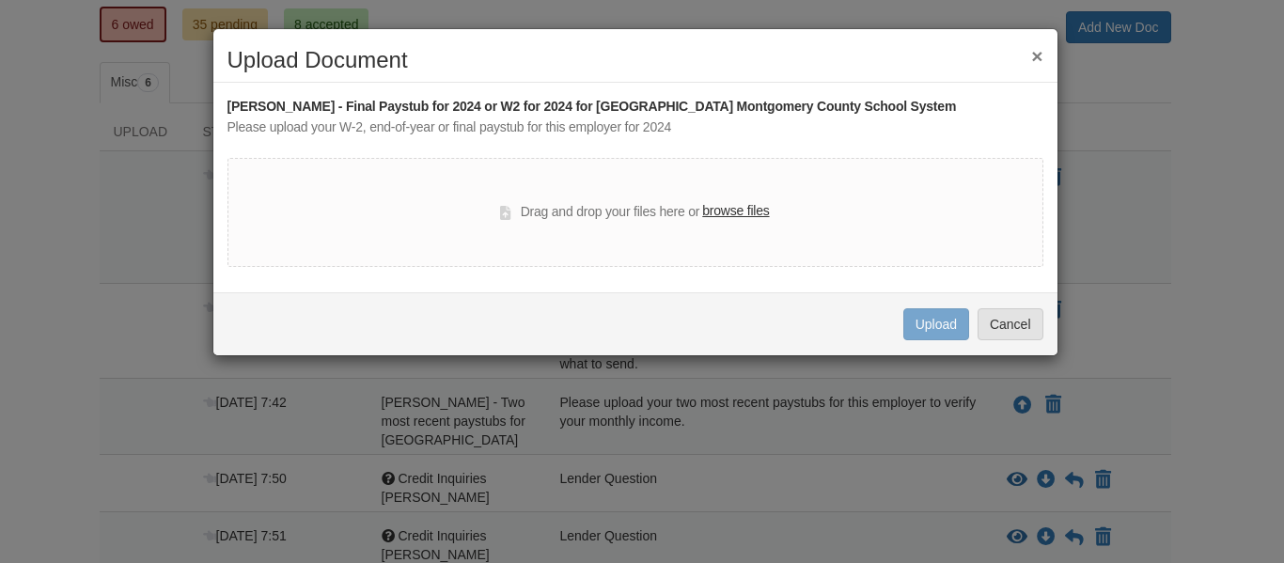
click at [758, 201] on label "browse files" at bounding box center [735, 211] width 67 height 21
click at [0, 0] on input "browse files" at bounding box center [0, 0] width 0 height 0
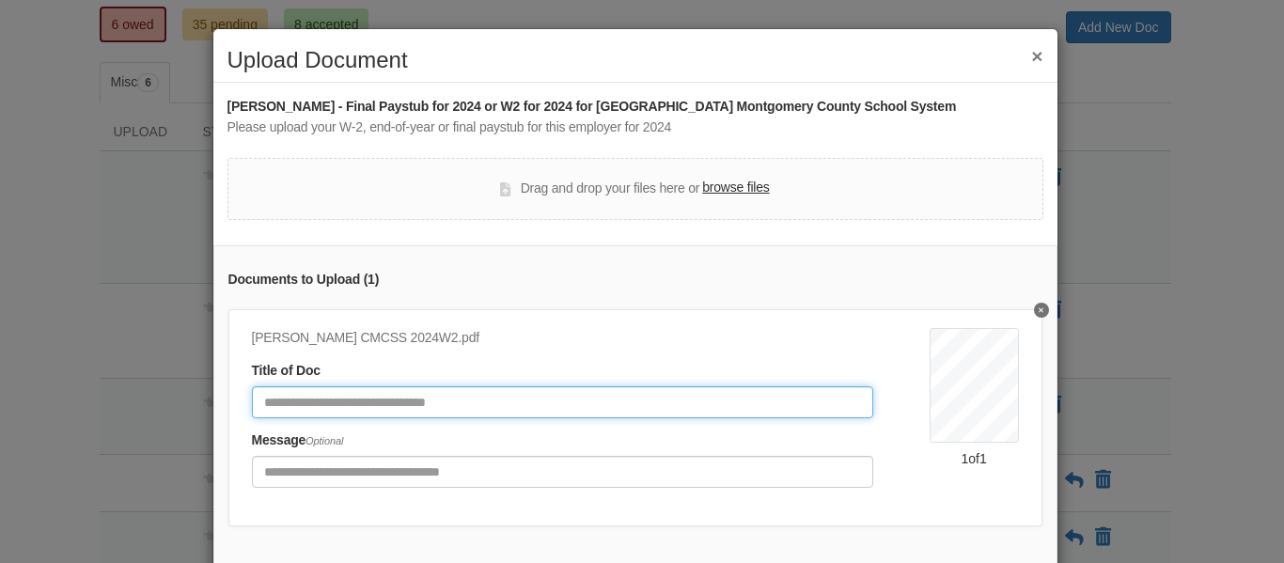
click at [513, 399] on input "Document Title" at bounding box center [562, 402] width 621 height 32
click at [418, 400] on input "**********" at bounding box center [562, 402] width 621 height 32
type input "**********"
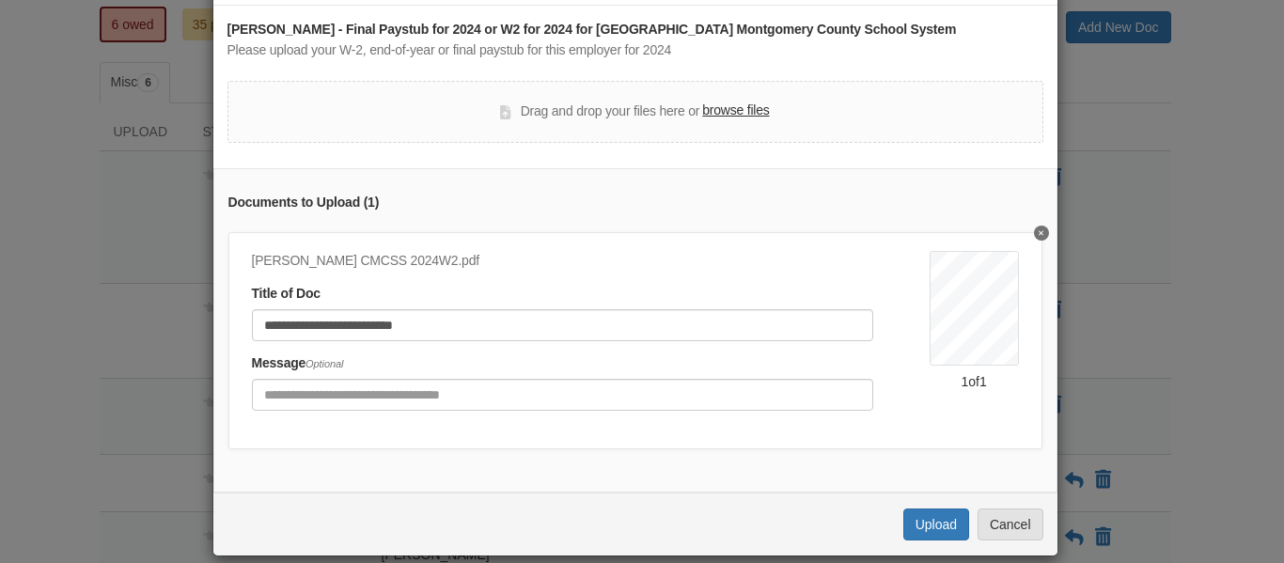
scroll to position [113, 0]
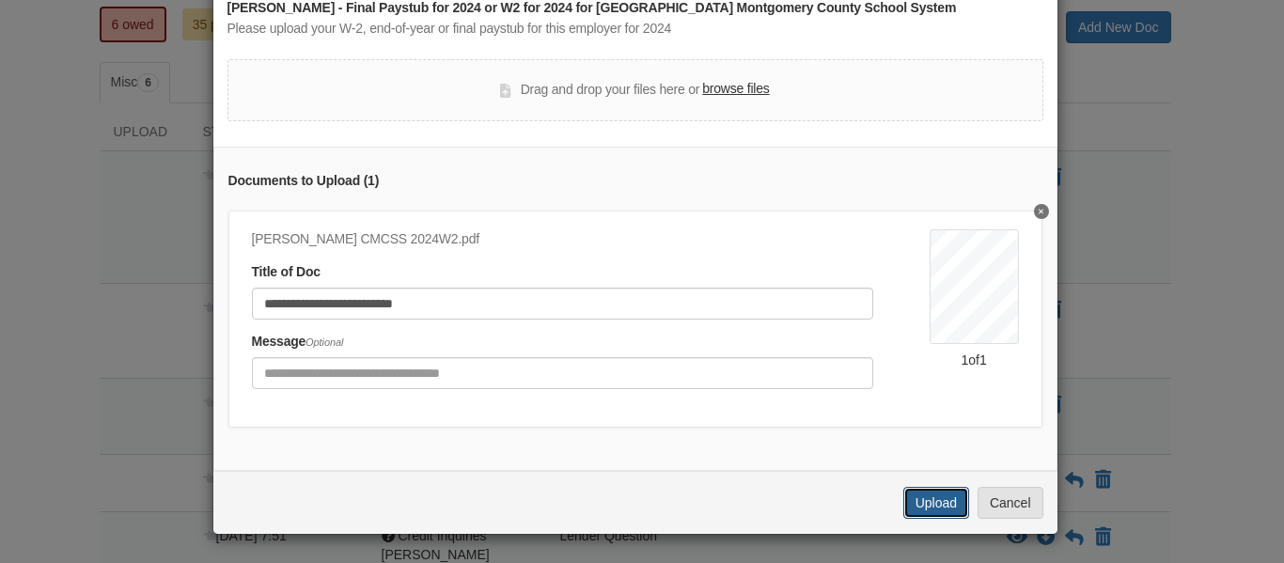
click at [924, 506] on button "Upload" at bounding box center [936, 503] width 66 height 32
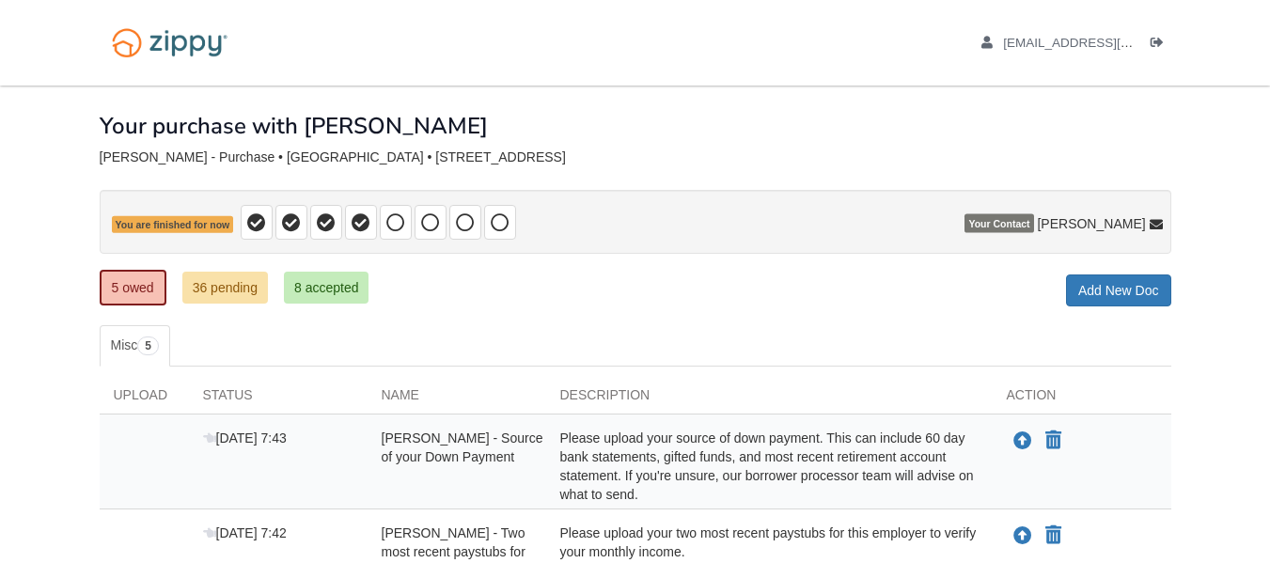
scroll to position [263, 0]
